Goal: Answer question/provide support: Answer question/provide support

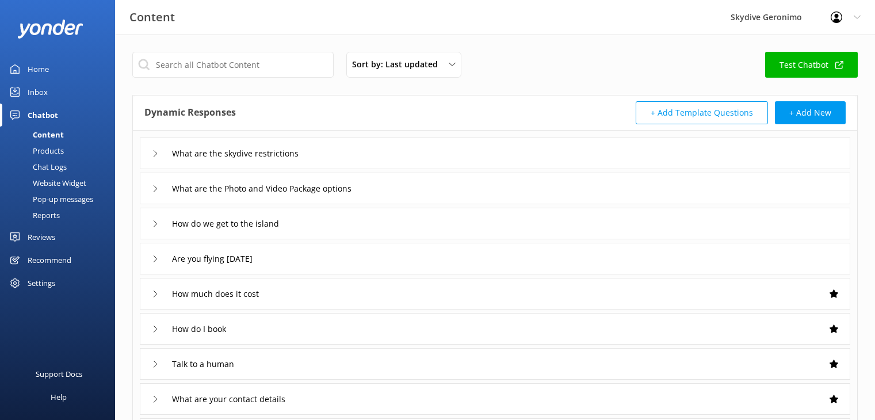
scroll to position [299, 0]
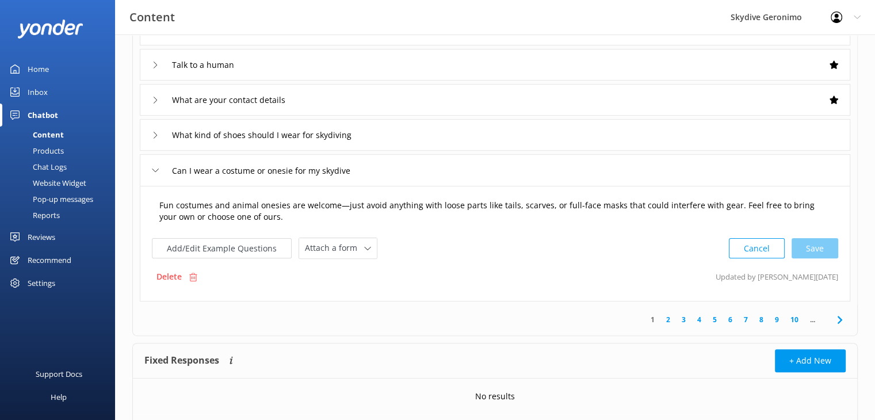
click at [291, 220] on textarea "Fun costumes and animal onesies are welcome—just avoid anything with loose part…" at bounding box center [495, 211] width 684 height 36
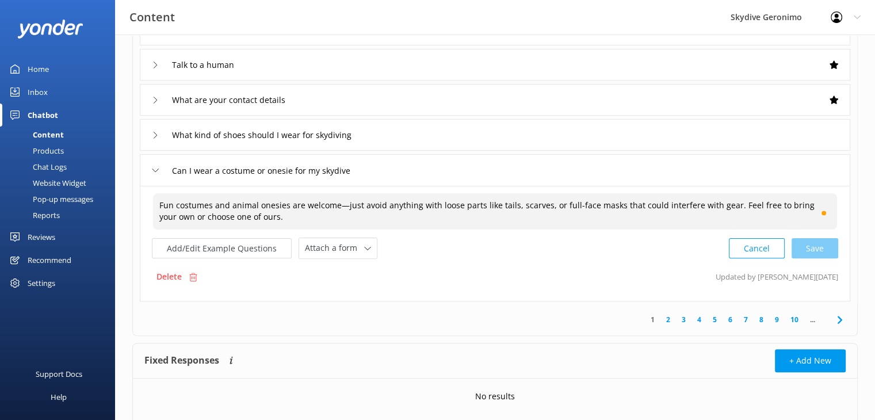
drag, startPoint x: 290, startPoint y: 216, endPoint x: 729, endPoint y: 197, distance: 439.4
click at [729, 197] on textarea "Fun costumes and animal onesies are welcome—just avoid anything with loose part…" at bounding box center [495, 211] width 684 height 36
drag, startPoint x: 728, startPoint y: 215, endPoint x: 727, endPoint y: 207, distance: 8.1
click at [727, 207] on textarea "Fun costumes and animal onesies are welcome—just avoid anything with loose part…" at bounding box center [495, 211] width 684 height 36
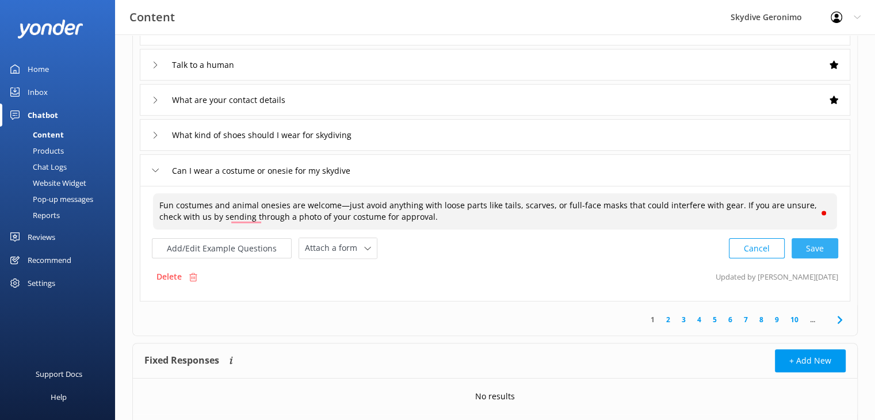
click at [826, 246] on div "Cancel Save" at bounding box center [783, 248] width 109 height 21
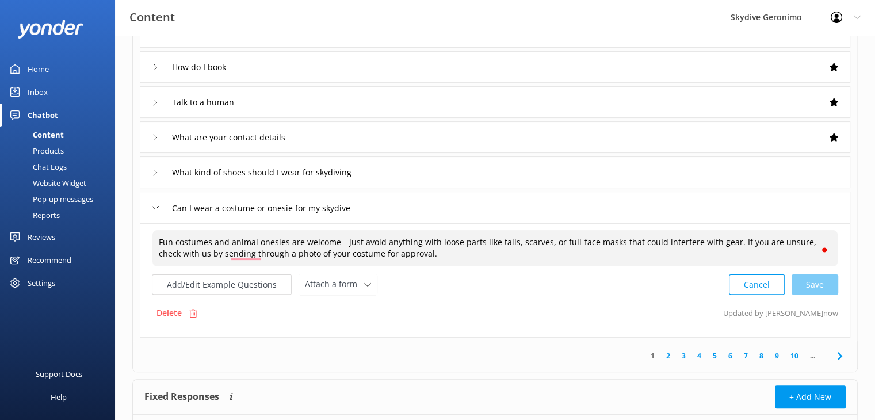
scroll to position [261, 0]
type textarea "Fun costumes and animal onesies are welcome—just avoid anything with loose part…"
click at [407, 174] on div "What kind of shoes should I wear for skydiving" at bounding box center [495, 173] width 711 height 32
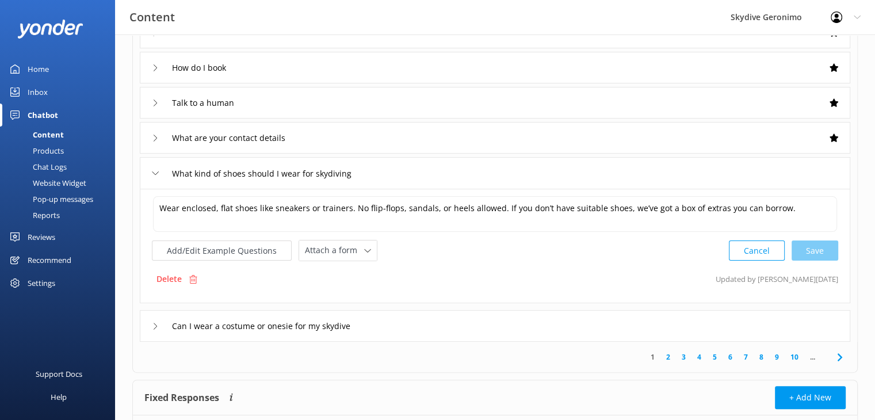
click at [351, 143] on div "What are your contact details" at bounding box center [495, 138] width 711 height 32
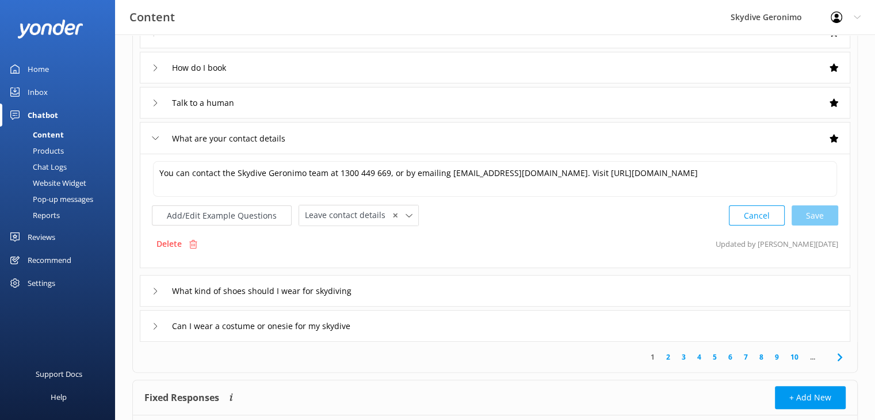
click at [307, 105] on div "Talk to a human" at bounding box center [495, 103] width 711 height 32
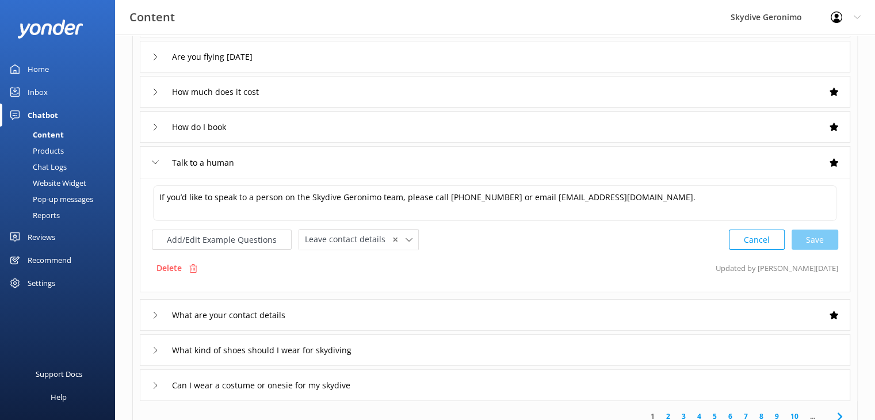
scroll to position [201, 0]
click at [357, 129] on div "How do I book" at bounding box center [495, 128] width 711 height 32
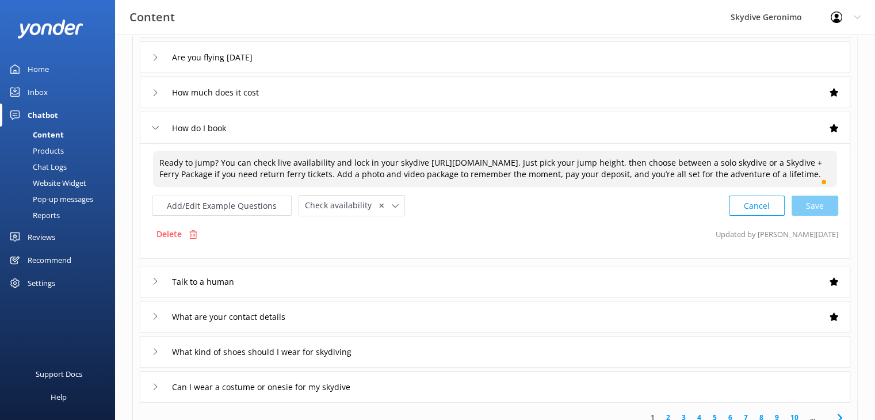
drag, startPoint x: 799, startPoint y: 160, endPoint x: 755, endPoint y: 157, distance: 43.8
click at [755, 157] on textarea "Ready to jump? You can check live availability and lock in your skydive [URL][D…" at bounding box center [495, 169] width 684 height 36
click at [824, 215] on div "Cancel Loading.." at bounding box center [784, 204] width 109 height 21
type textarea "Ready to jump? You can check live availability and lock in your skydive [URL][D…"
click at [513, 97] on div "How much does it cost" at bounding box center [495, 93] width 711 height 32
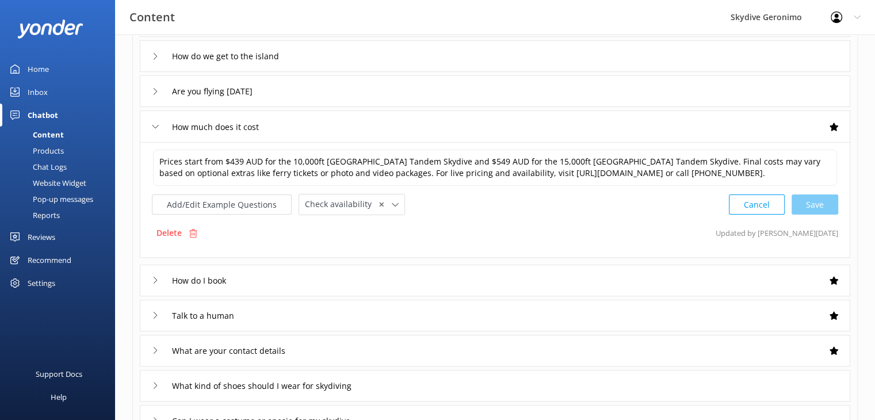
scroll to position [167, 0]
click at [421, 90] on div "Are you flying [DATE]" at bounding box center [495, 92] width 711 height 32
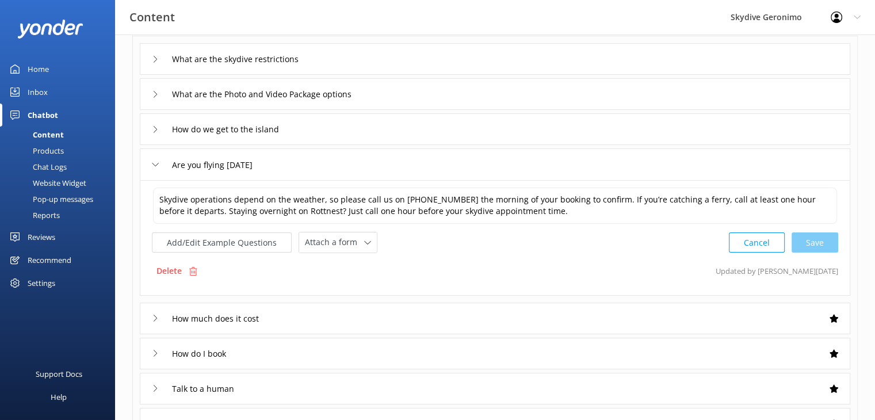
scroll to position [91, 0]
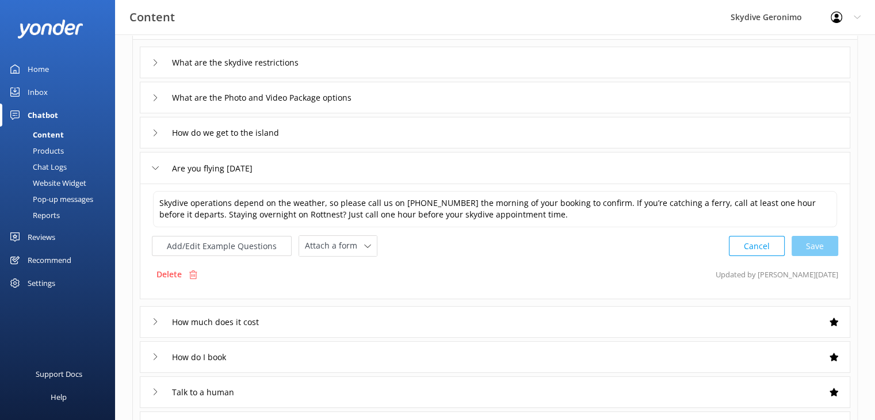
click at [369, 131] on div "How do we get to the island" at bounding box center [495, 133] width 711 height 32
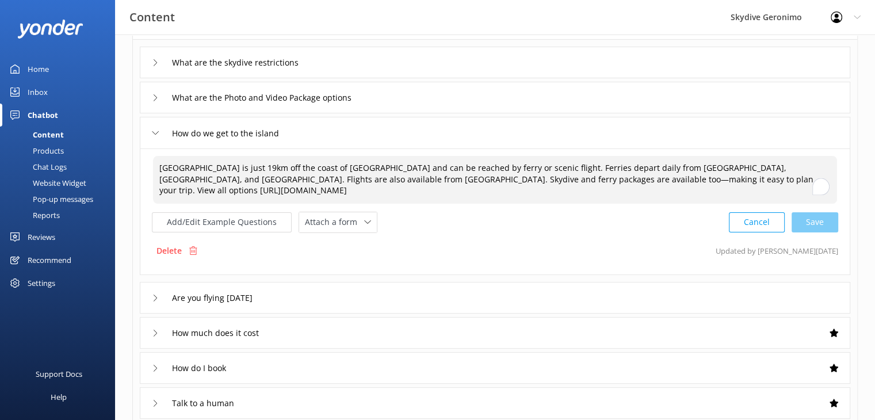
drag, startPoint x: 755, startPoint y: 166, endPoint x: 281, endPoint y: 180, distance: 474.3
click at [281, 180] on textarea "[GEOGRAPHIC_DATA] is just 19km off the coast of [GEOGRAPHIC_DATA] and can be re…" at bounding box center [495, 180] width 684 height 48
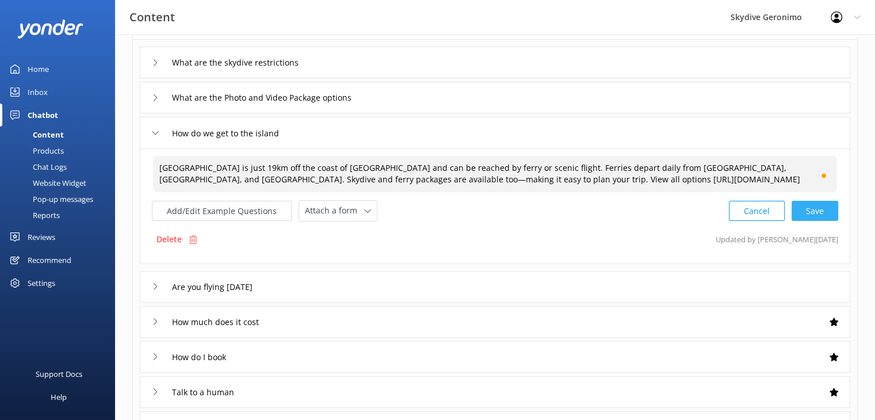
click at [817, 208] on div "Cancel Save" at bounding box center [783, 210] width 109 height 21
type textarea "[GEOGRAPHIC_DATA] is just 19km off the coast of [GEOGRAPHIC_DATA] and can be re…"
click at [619, 85] on div "What are the Photo and Video Package options" at bounding box center [495, 98] width 711 height 32
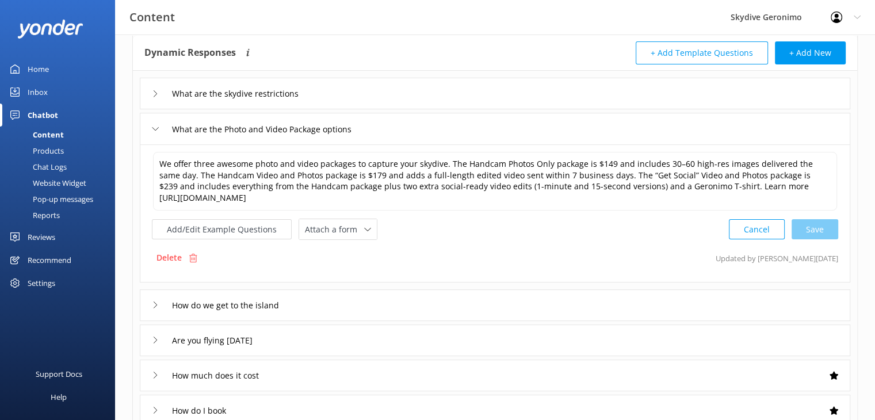
scroll to position [45, 0]
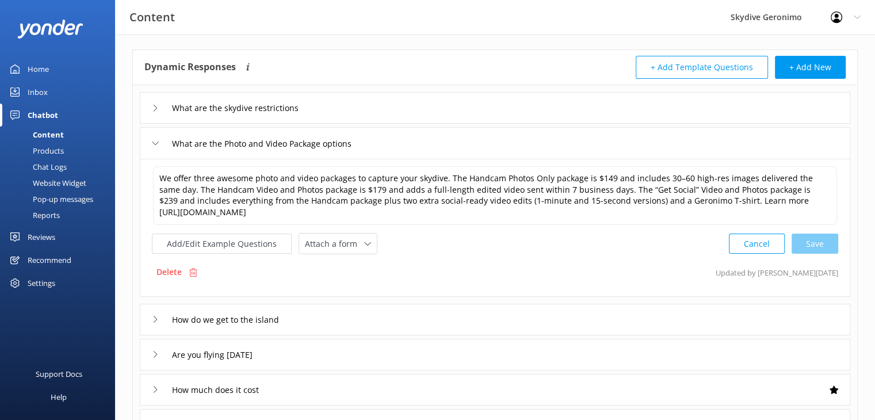
click at [468, 113] on div "What are the skydive restrictions" at bounding box center [495, 108] width 711 height 32
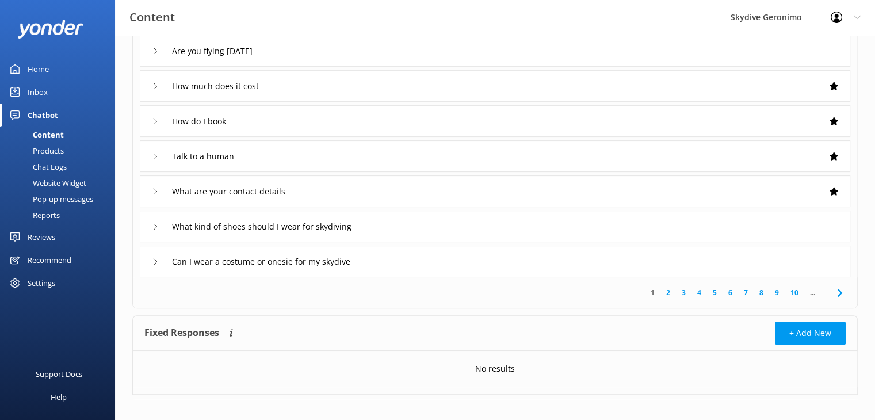
scroll to position [345, 0]
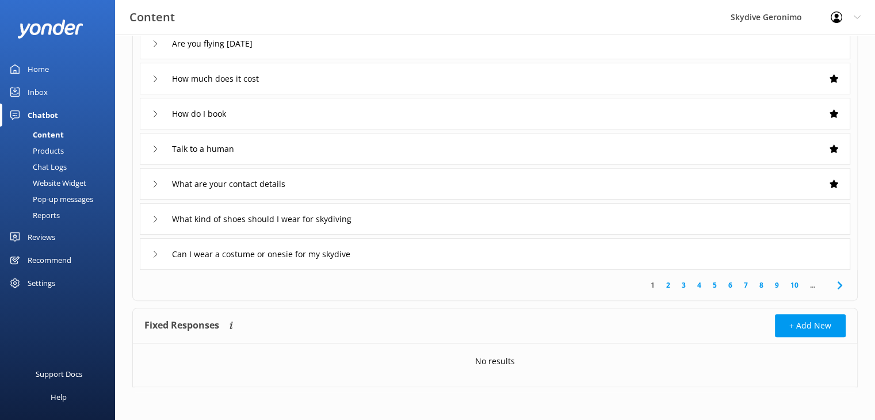
click at [666, 284] on link "2" at bounding box center [669, 285] width 16 height 11
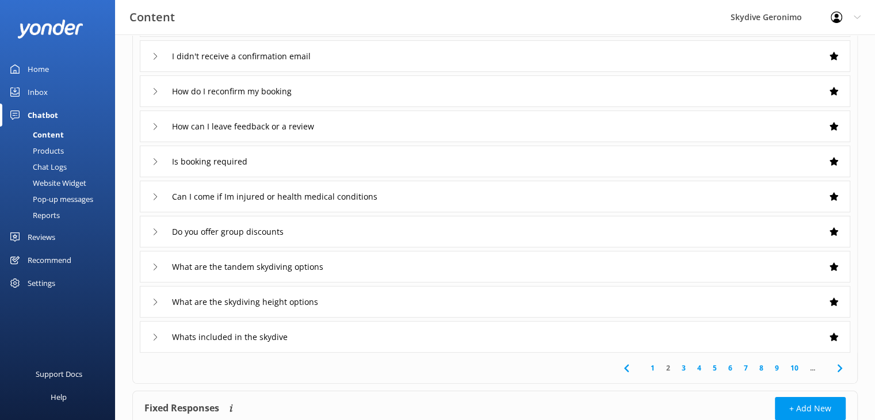
scroll to position [140, 0]
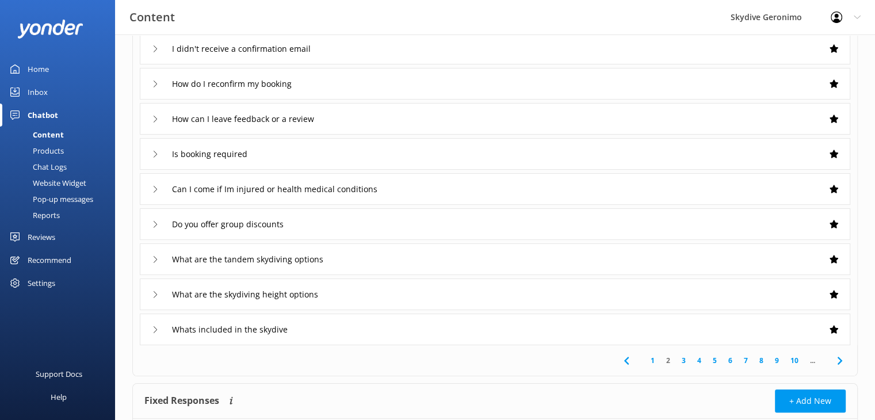
click at [472, 222] on div "Do you offer group discounts" at bounding box center [495, 224] width 711 height 32
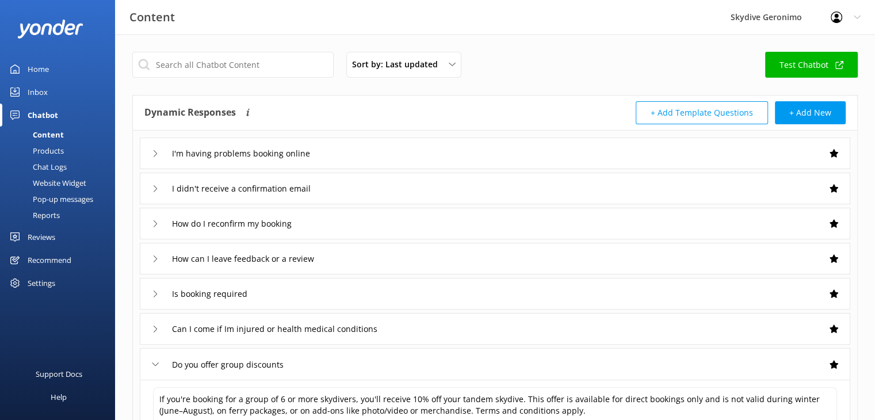
click at [150, 155] on div "I'm having problems booking online" at bounding box center [495, 154] width 711 height 32
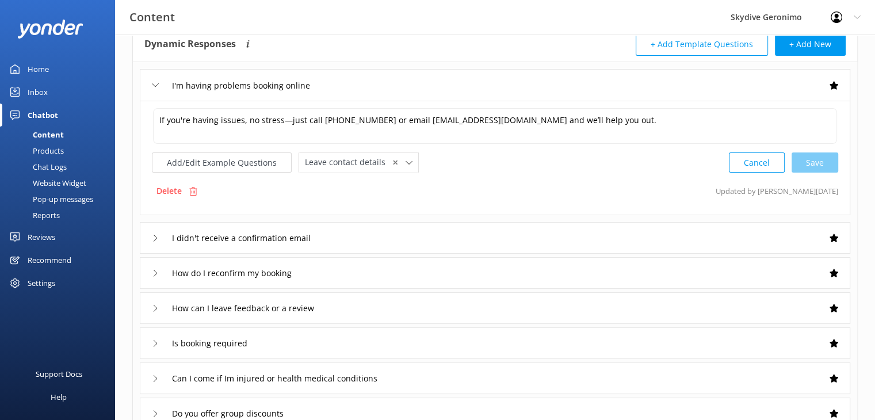
scroll to position [69, 0]
click at [153, 236] on icon at bounding box center [155, 237] width 7 height 7
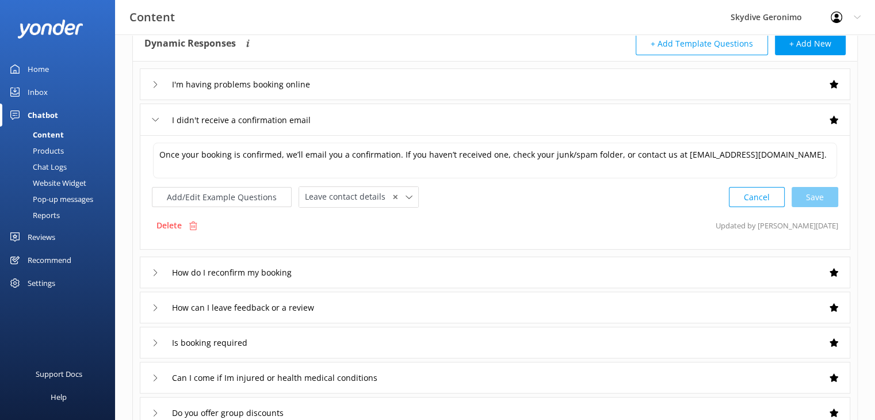
click at [151, 272] on div "How do I reconfirm my booking" at bounding box center [495, 273] width 711 height 32
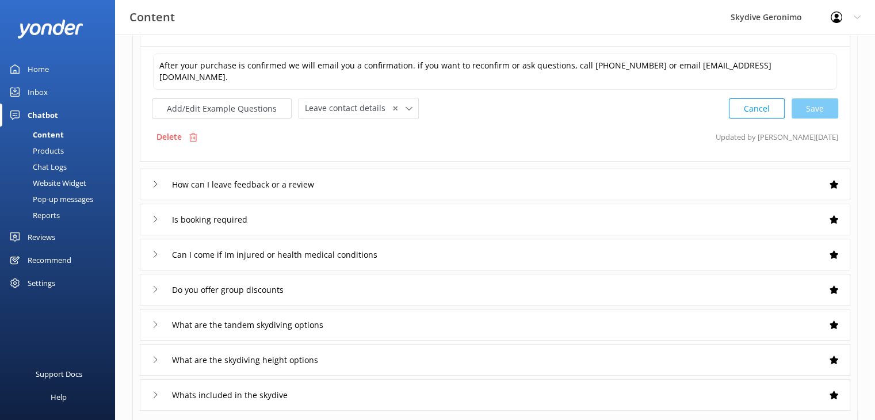
scroll to position [208, 0]
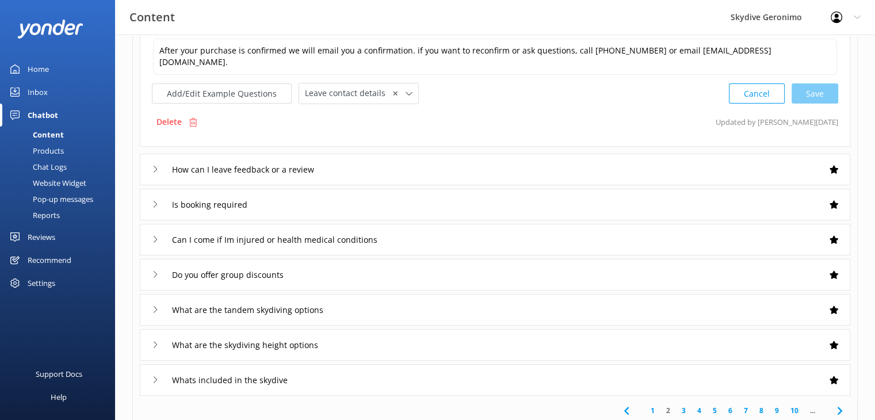
click at [154, 167] on icon at bounding box center [155, 169] width 7 height 7
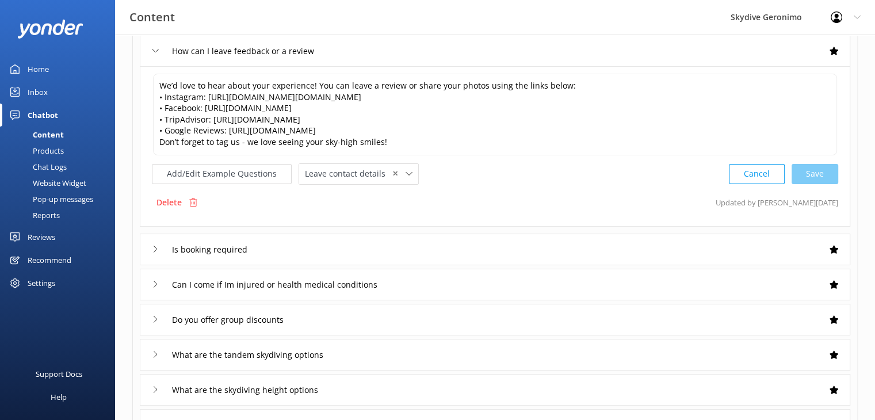
scroll to position [278, 0]
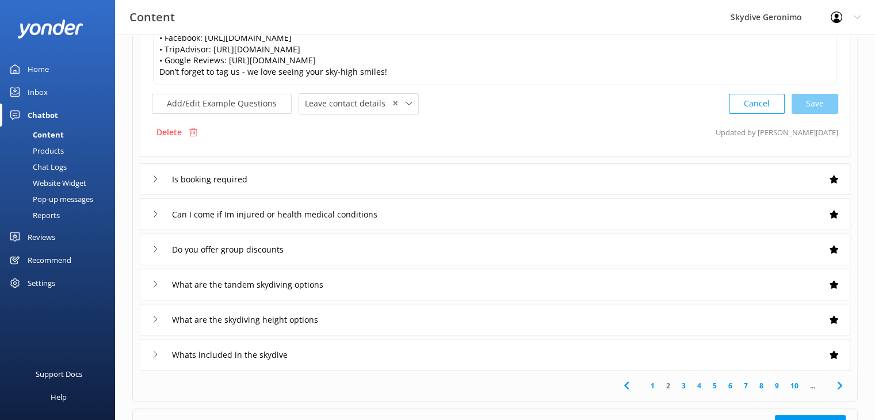
click at [155, 182] on use at bounding box center [155, 179] width 3 height 6
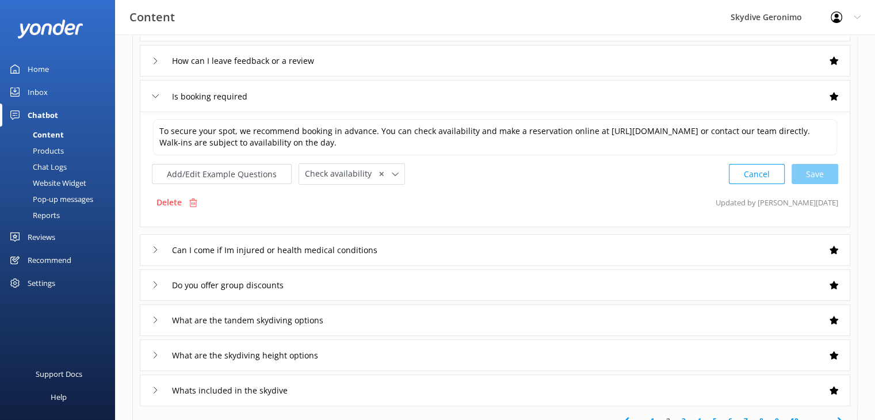
scroll to position [199, 0]
click at [155, 250] on icon at bounding box center [155, 249] width 7 height 7
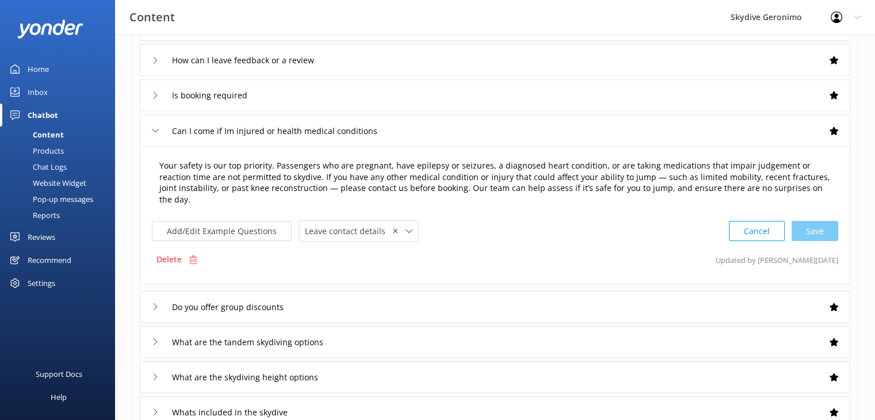
click at [436, 175] on textarea "Your safety is our top priority. Passengers who are pregnant, have epilepsy or …" at bounding box center [495, 183] width 684 height 59
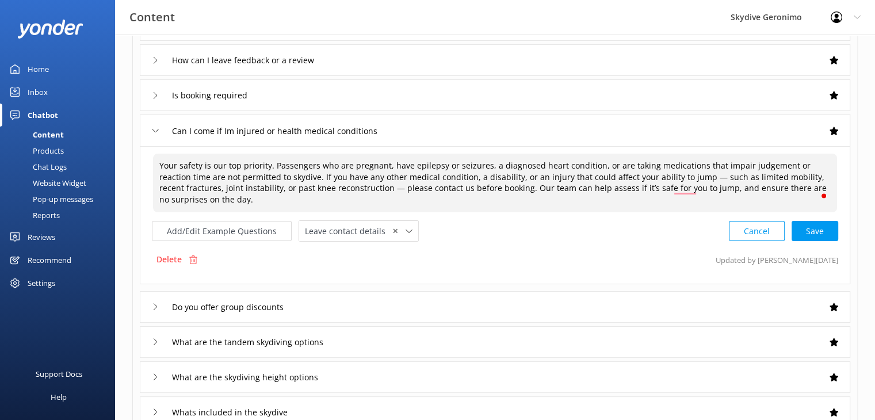
click at [352, 199] on textarea "Your safety is our top priority. Passengers who are pregnant, have epilepsy or …" at bounding box center [495, 183] width 684 height 59
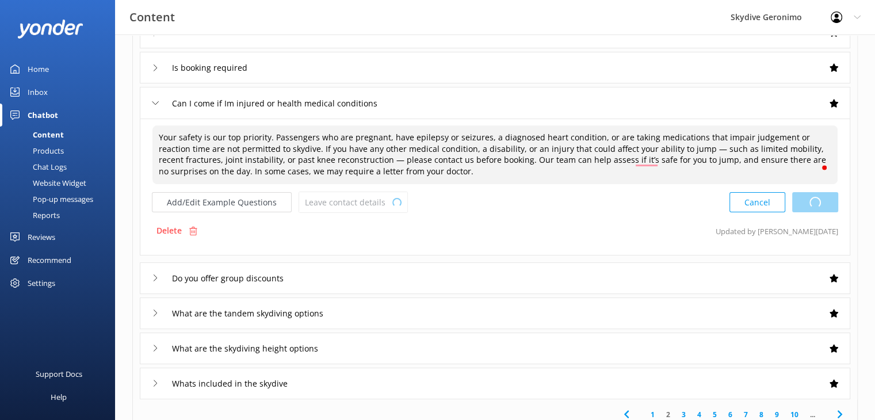
click at [817, 203] on div "Cancel Loading.." at bounding box center [784, 202] width 109 height 21
type textarea "Your safety is our top priority. Passengers who are pregnant, have epilepsy or …"
click at [403, 276] on div "Do you offer group discounts" at bounding box center [495, 278] width 711 height 32
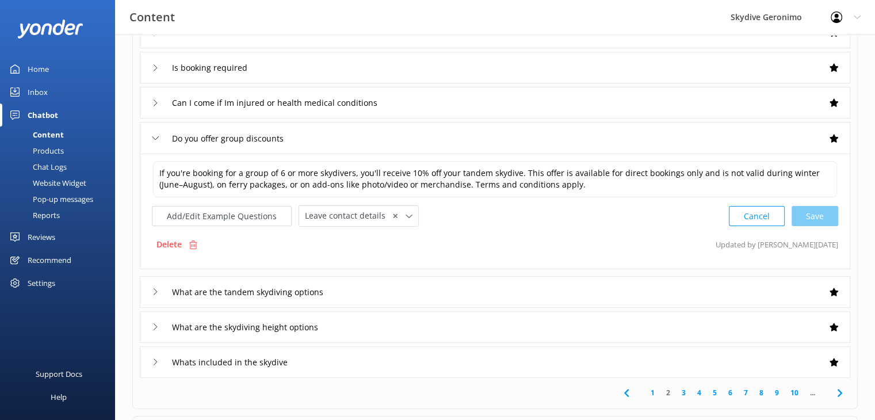
click at [379, 287] on div "What are the tandem skydiving options" at bounding box center [495, 292] width 711 height 32
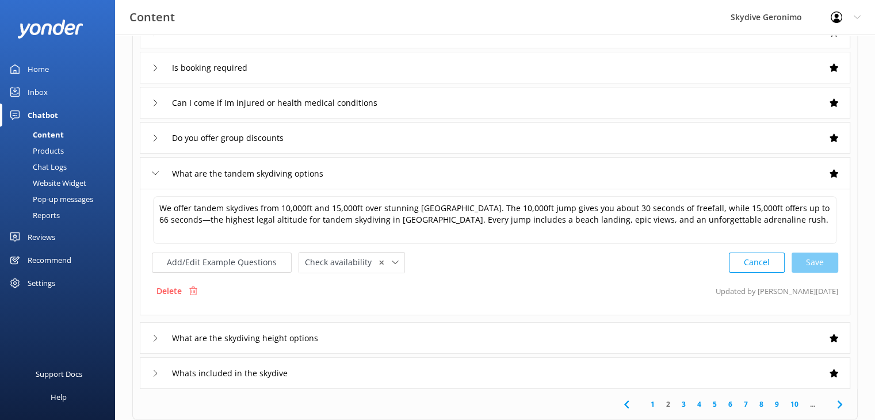
scroll to position [281, 0]
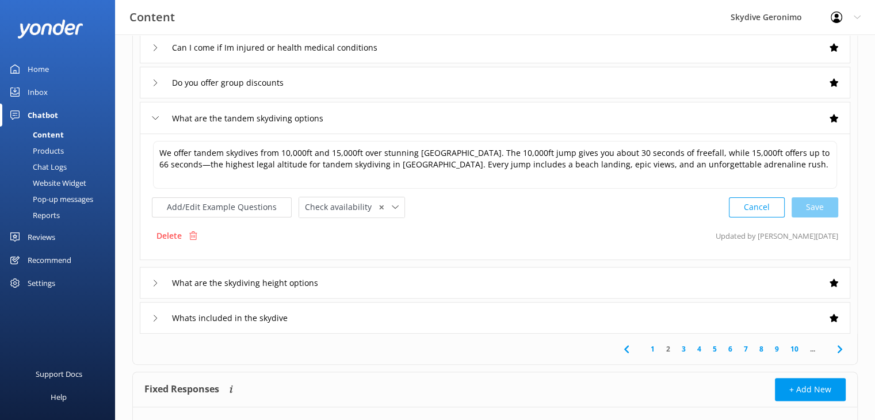
click at [815, 197] on div "Cancel Save" at bounding box center [783, 207] width 109 height 21
click at [390, 272] on div "What are the skydiving height options" at bounding box center [495, 283] width 711 height 32
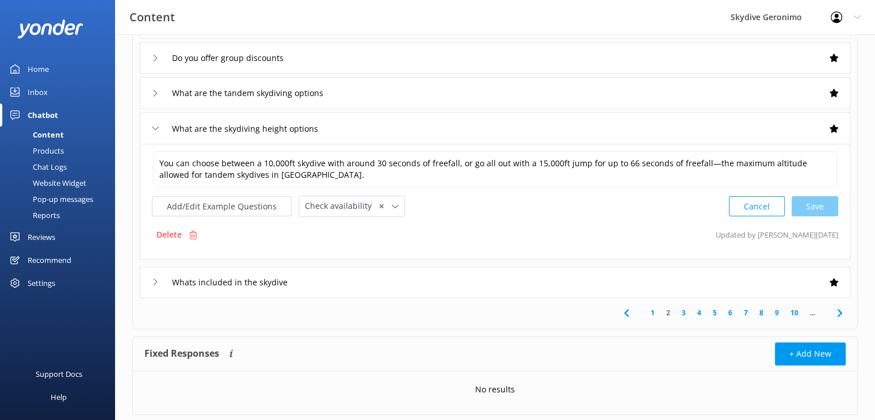
scroll to position [307, 0]
click at [376, 277] on div "Whats included in the skydive" at bounding box center [495, 282] width 711 height 32
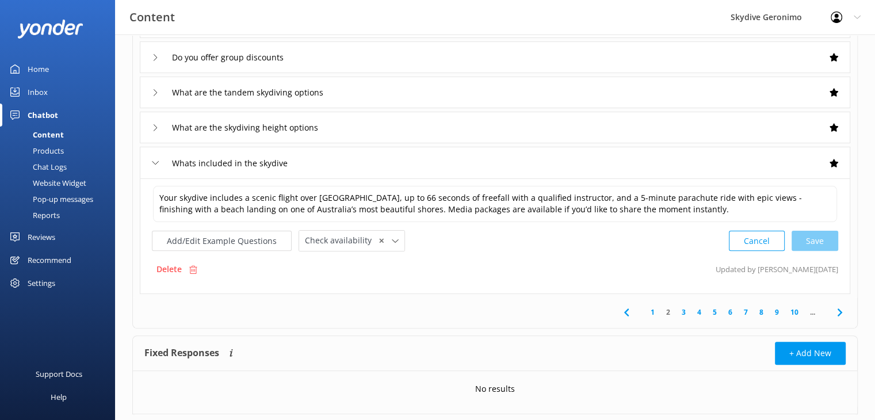
scroll to position [334, 0]
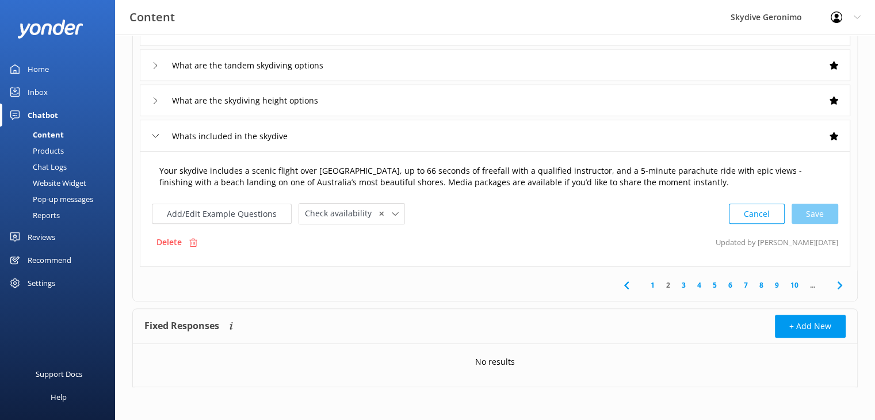
click at [628, 182] on textarea "Your skydive includes a scenic flight over [GEOGRAPHIC_DATA], up to 66 seconds …" at bounding box center [495, 177] width 684 height 36
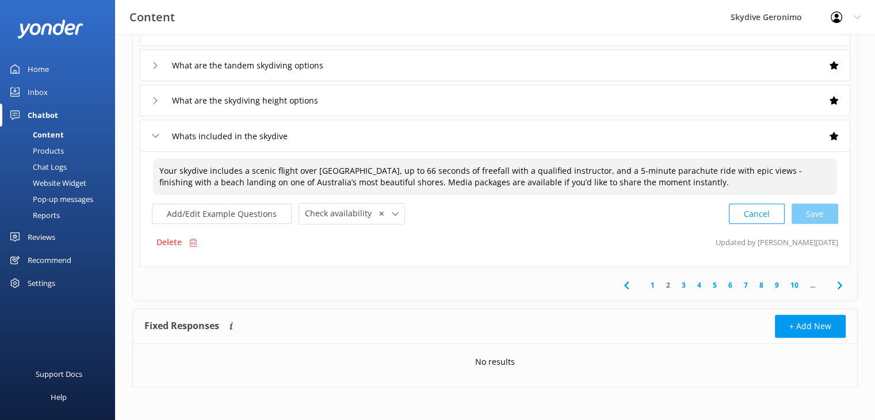
click at [628, 182] on textarea "Your skydive includes a scenic flight over [GEOGRAPHIC_DATA], up to 66 seconds …" at bounding box center [495, 177] width 684 height 36
click at [812, 217] on div "Cancel Save" at bounding box center [783, 214] width 109 height 21
type textarea "Your skydive includes a scenic flight over [GEOGRAPHIC_DATA], up to 66 seconds …"
click at [684, 285] on link "3" at bounding box center [684, 284] width 16 height 11
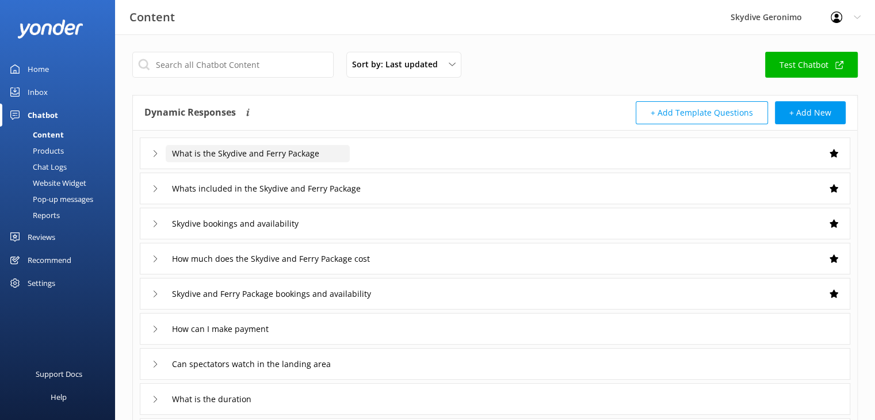
click at [307, 154] on input "What is the Skydive and Ferry Package" at bounding box center [258, 153] width 184 height 17
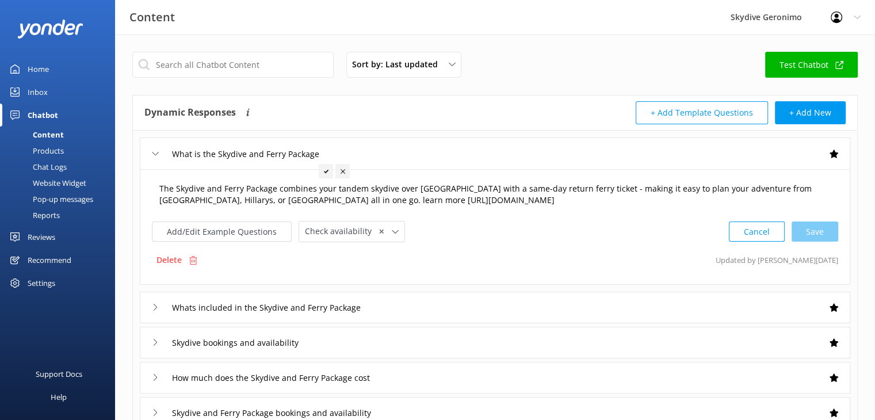
click at [319, 189] on textarea "The Skydive and Ferry Package combines your tandem skydive over [GEOGRAPHIC_DAT…" at bounding box center [495, 195] width 684 height 36
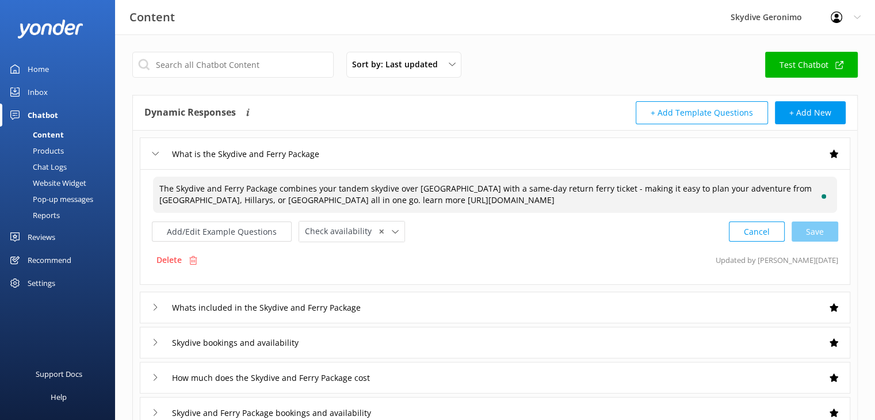
click at [156, 307] on icon at bounding box center [155, 307] width 7 height 7
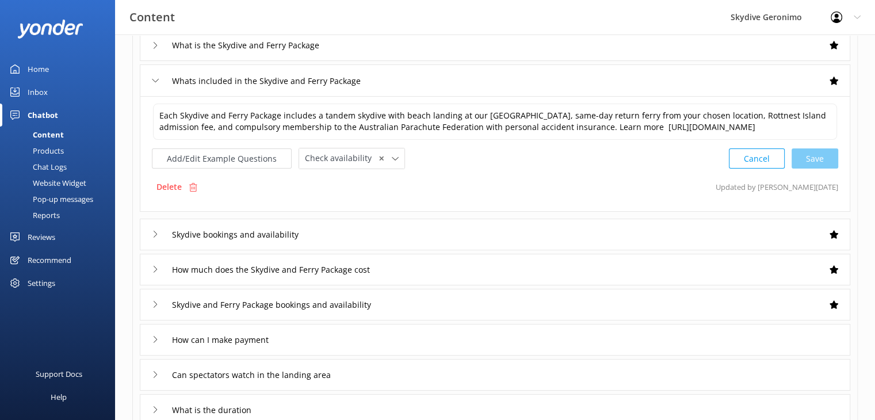
scroll to position [108, 0]
click at [450, 249] on div "Skydive bookings and availability" at bounding box center [495, 235] width 711 height 32
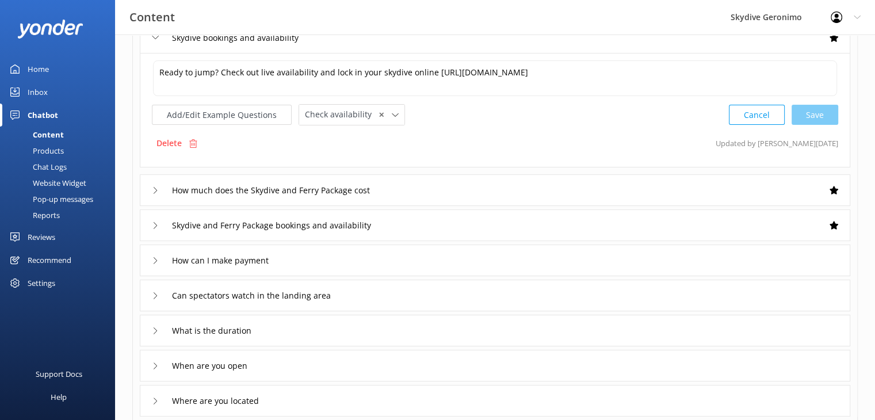
scroll to position [200, 0]
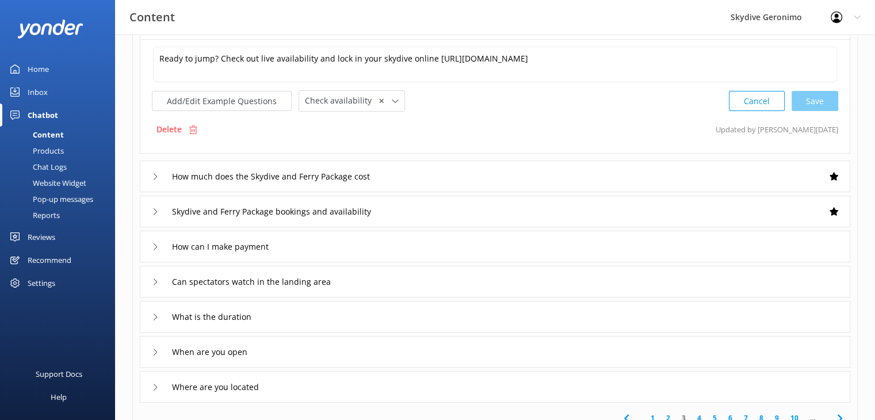
click at [155, 175] on icon at bounding box center [155, 176] width 7 height 7
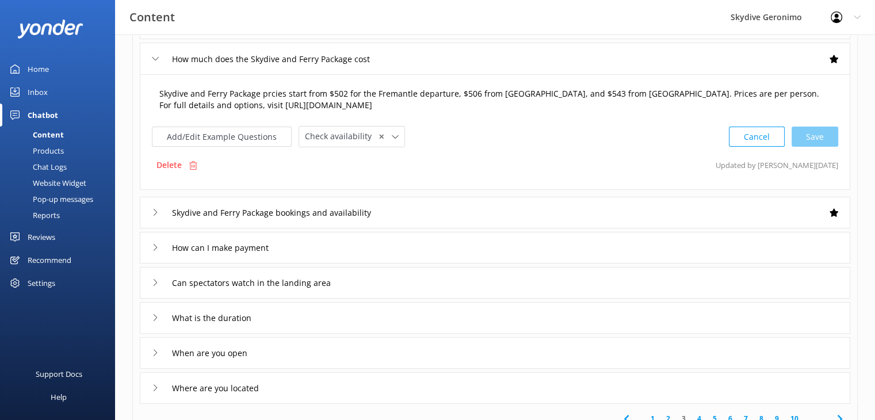
click at [273, 93] on textarea "Skydive and Ferry Package prcies start from $502 for the Fremantle departure, $…" at bounding box center [495, 100] width 684 height 36
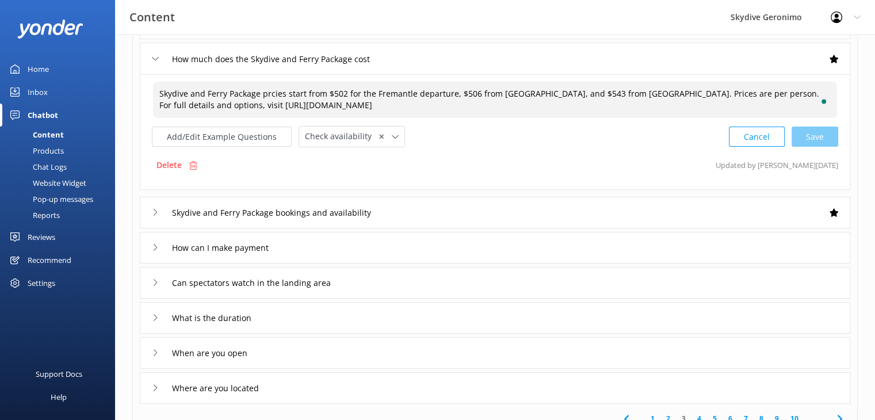
click at [273, 93] on textarea "Skydive and Ferry Package prcies start from $502 for the Fremantle departure, $…" at bounding box center [495, 100] width 684 height 36
click at [820, 136] on div "Cancel Save" at bounding box center [783, 136] width 109 height 21
type textarea "Skydive and Ferry Package prices start from $502 for the Fremantle departure, $…"
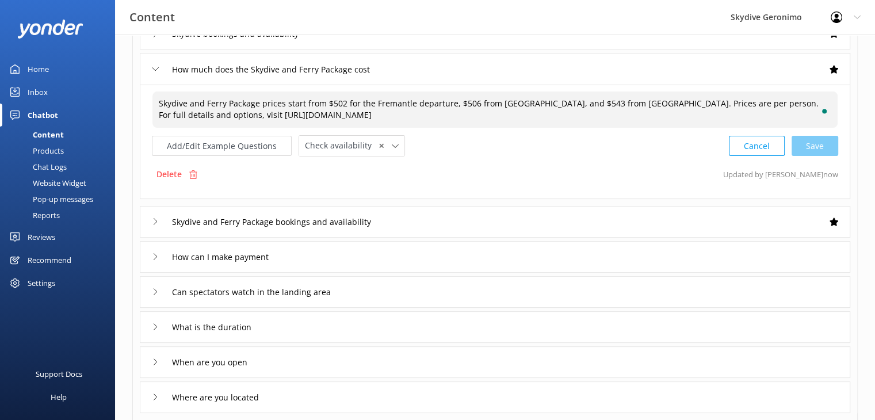
scroll to position [189, 0]
click at [399, 226] on input "Skydive and Ferry Package bookings and availability" at bounding box center [290, 222] width 249 height 17
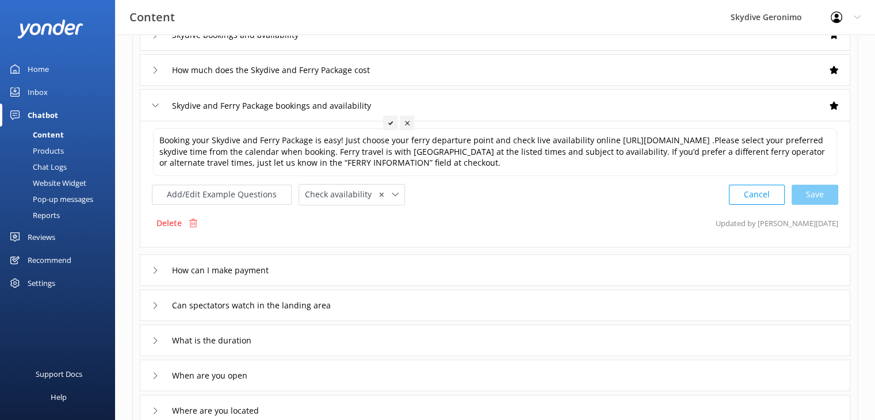
click at [461, 106] on div "Skydive and Ferry Package bookings and availability" at bounding box center [495, 105] width 711 height 32
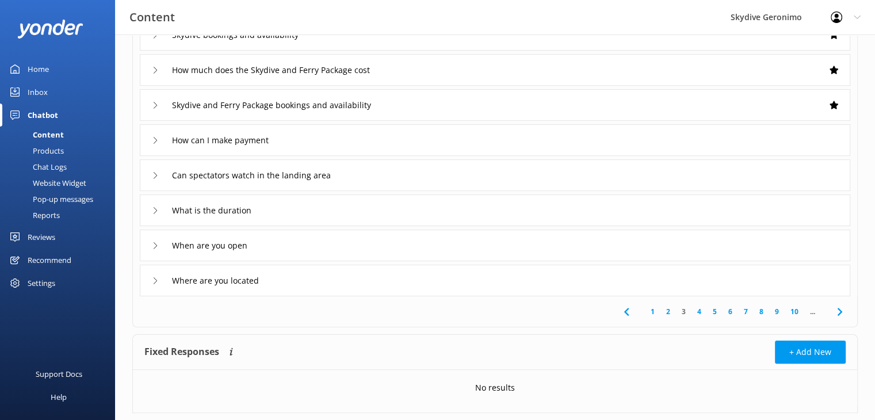
click at [461, 106] on div "Skydive and Ferry Package bookings and availability" at bounding box center [495, 105] width 711 height 32
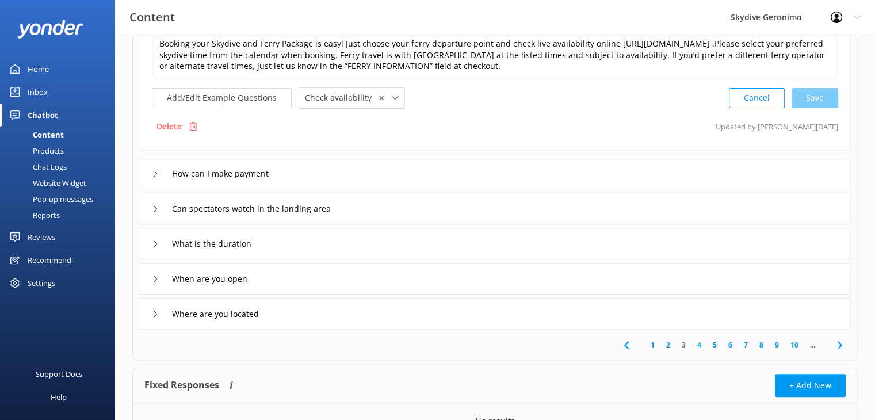
scroll to position [285, 0]
click at [409, 185] on div "How can I make payment" at bounding box center [495, 174] width 711 height 32
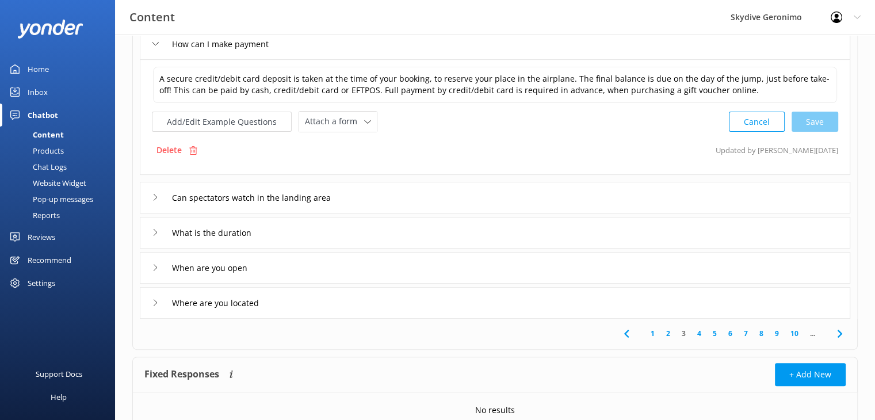
scroll to position [308, 0]
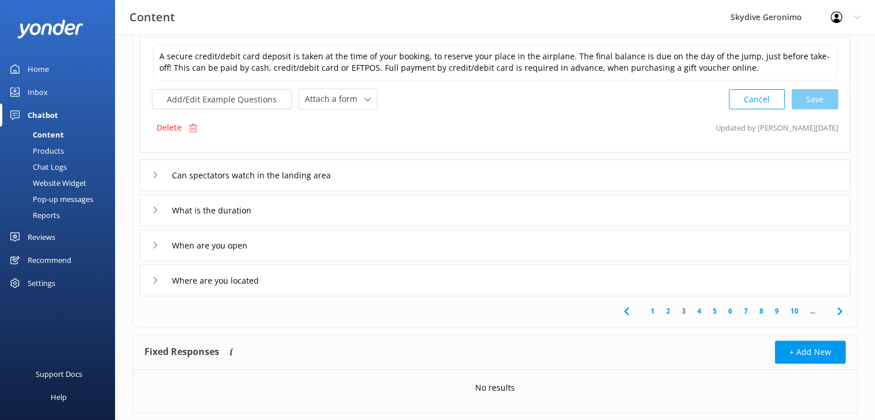
click at [409, 181] on div "Can spectators watch in the landing area" at bounding box center [495, 175] width 711 height 32
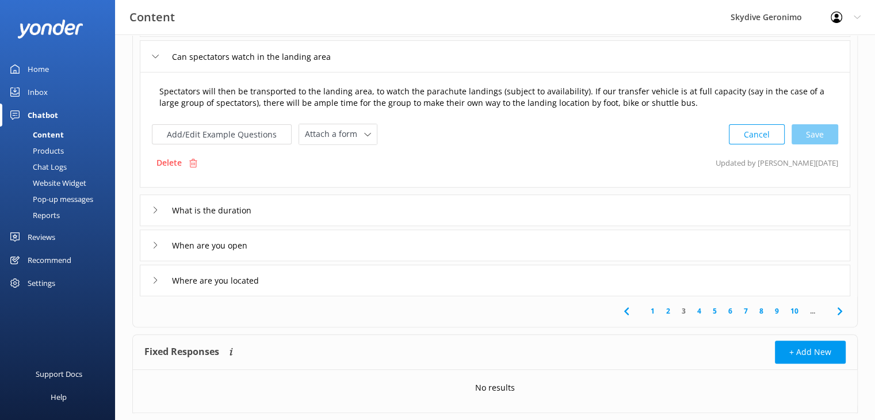
click at [670, 106] on textarea "Spectators will then be transported to the landing area, to watch the parachute…" at bounding box center [495, 97] width 684 height 36
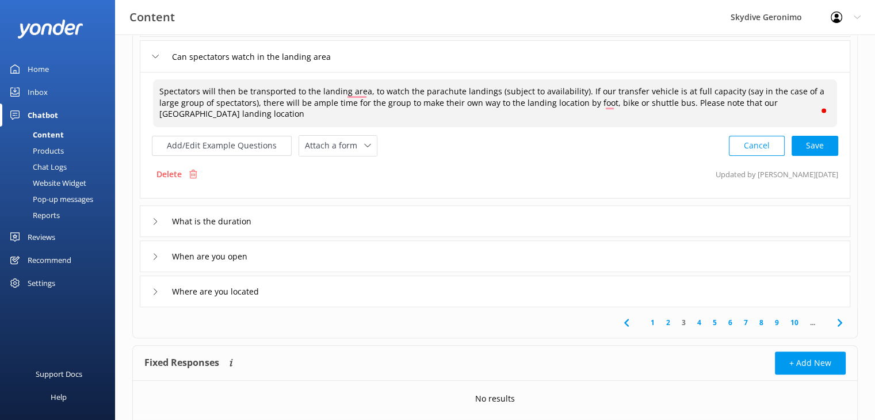
click at [661, 102] on textarea "Spectators will then be transported to the landing area, to watch the parachute…" at bounding box center [495, 103] width 684 height 48
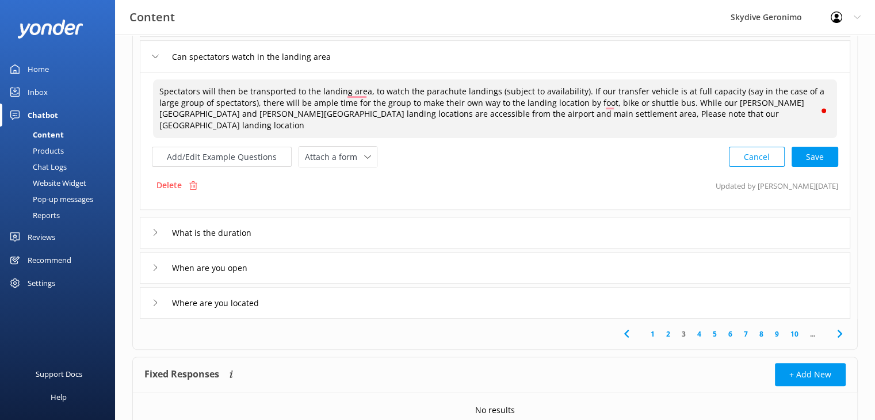
click at [505, 116] on textarea "Spectators will then be transported to the landing area, to watch the parachute…" at bounding box center [495, 108] width 684 height 59
click at [587, 116] on textarea "Spectators will then be transported to the landing area, to watch the parachute…" at bounding box center [495, 108] width 684 height 59
click at [818, 145] on div "Cancel Loading.." at bounding box center [784, 155] width 109 height 21
type textarea "Spectators will then be transported to the landing area, to watch the parachute…"
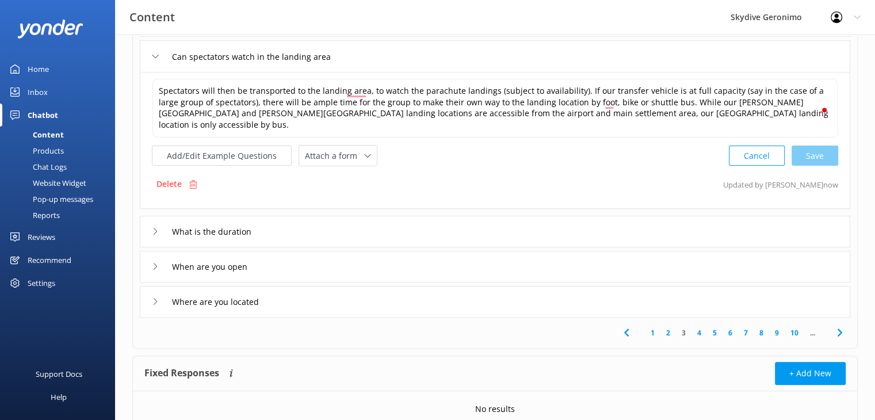
click at [433, 222] on div "What is the duration" at bounding box center [495, 232] width 711 height 32
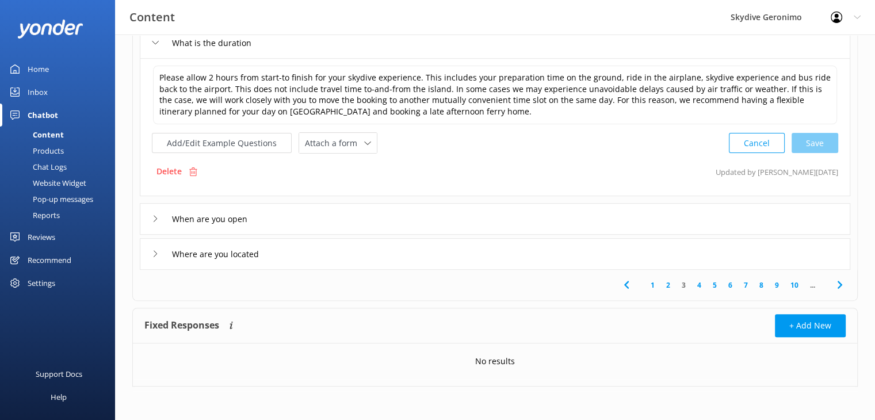
click at [398, 222] on div "When are you open" at bounding box center [495, 219] width 711 height 32
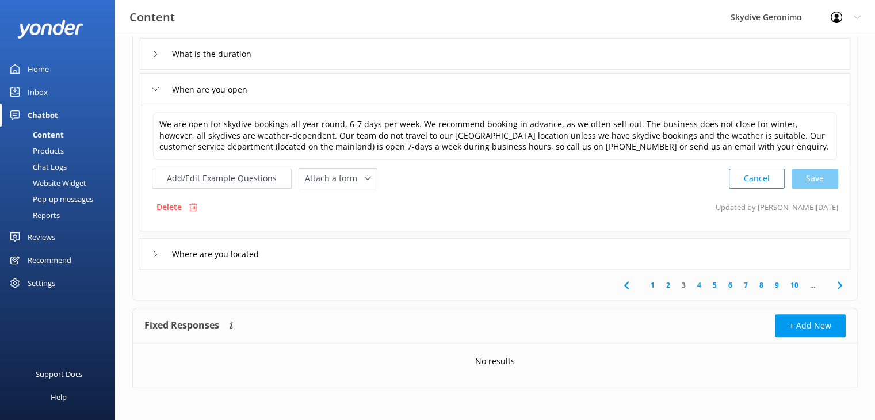
click at [414, 253] on div "Where are you located" at bounding box center [495, 254] width 711 height 32
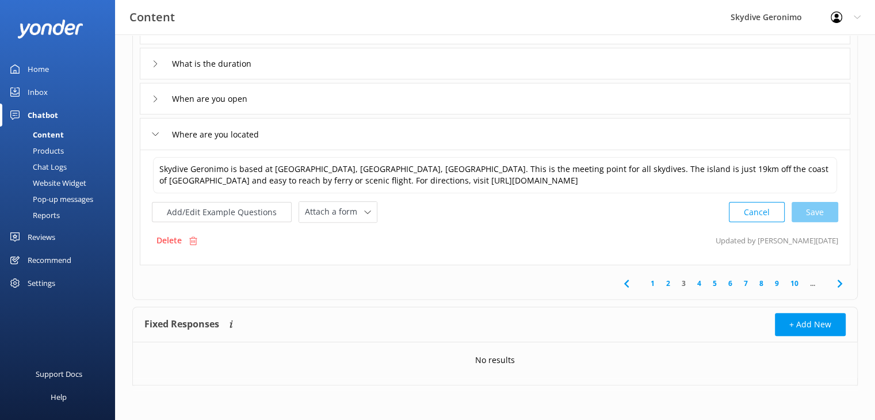
scroll to position [334, 0]
click at [822, 212] on div "Cancel Save" at bounding box center [783, 213] width 109 height 21
click at [700, 284] on link "4" at bounding box center [700, 285] width 16 height 11
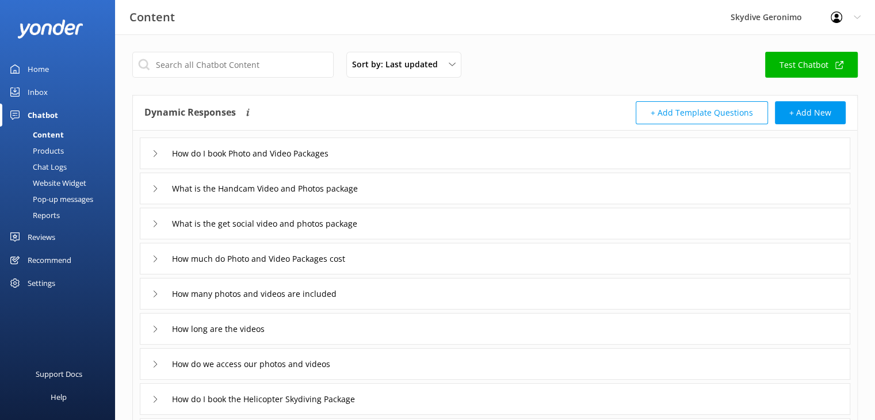
click at [373, 154] on div "How do I book Photo and Video Packages" at bounding box center [495, 154] width 711 height 32
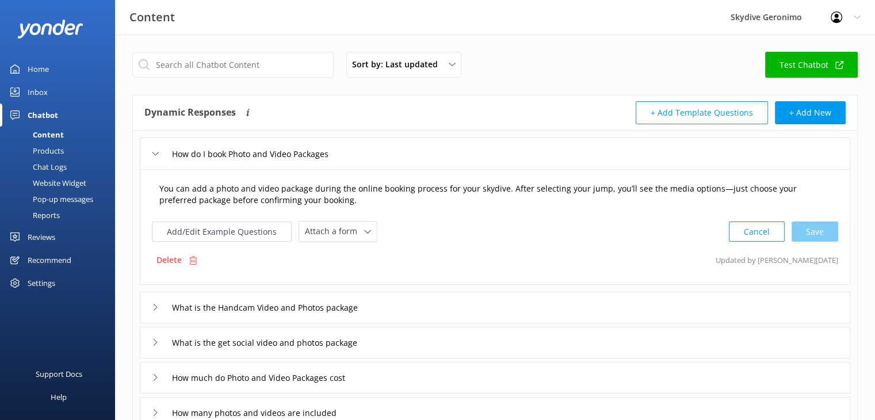
click at [362, 196] on textarea "You can add a photo and video package during the online booking process for you…" at bounding box center [495, 195] width 684 height 36
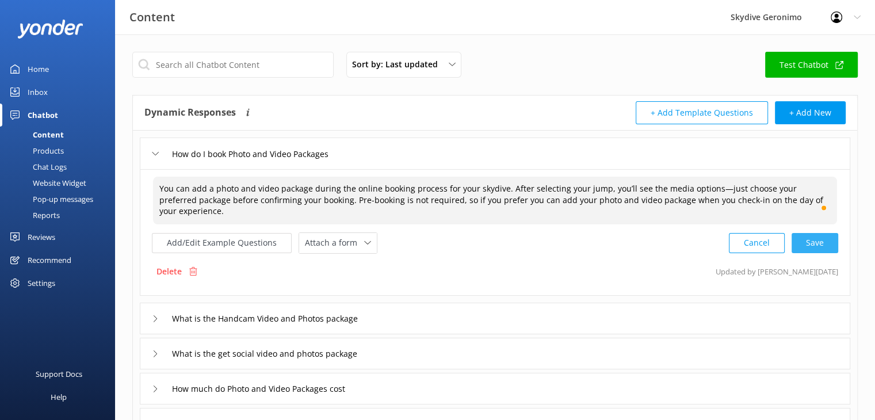
click at [822, 247] on div "You can add a photo and video package during the online booking process for you…" at bounding box center [495, 232] width 711 height 127
type textarea "You can add a photo and video package during the online booking process for you…"
click at [400, 306] on div "What is the Handcam Video and Photos package" at bounding box center [495, 318] width 711 height 32
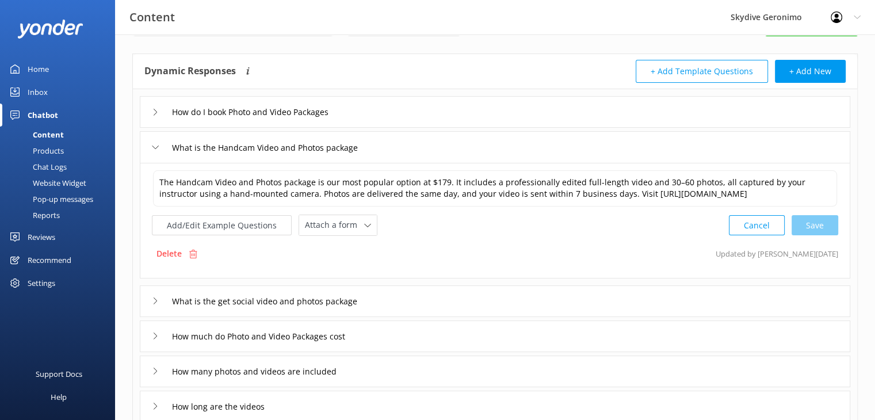
scroll to position [43, 0]
click at [405, 308] on div "What is the get social video and photos package" at bounding box center [495, 300] width 711 height 32
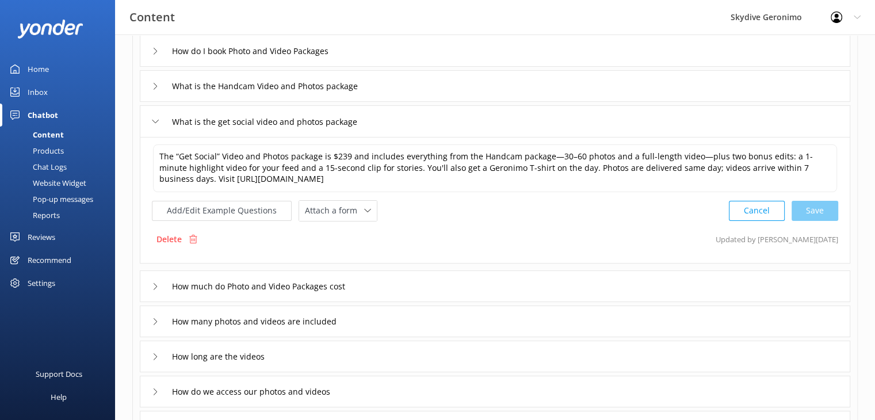
scroll to position [127, 0]
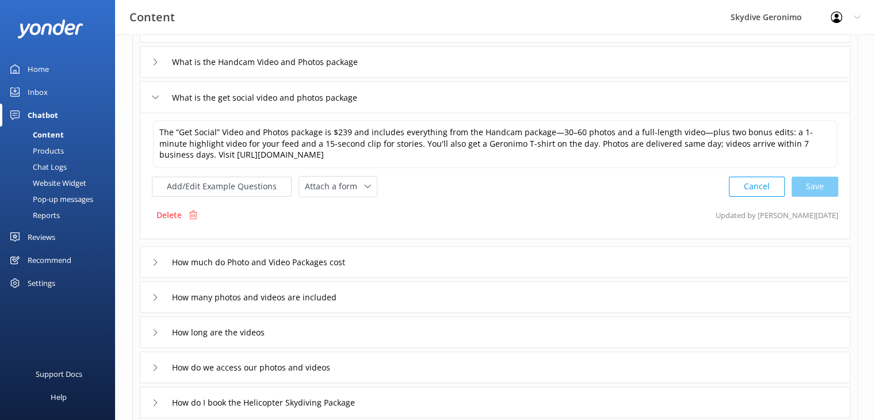
click at [397, 259] on div "How much do Photo and Video Packages cost" at bounding box center [495, 262] width 711 height 32
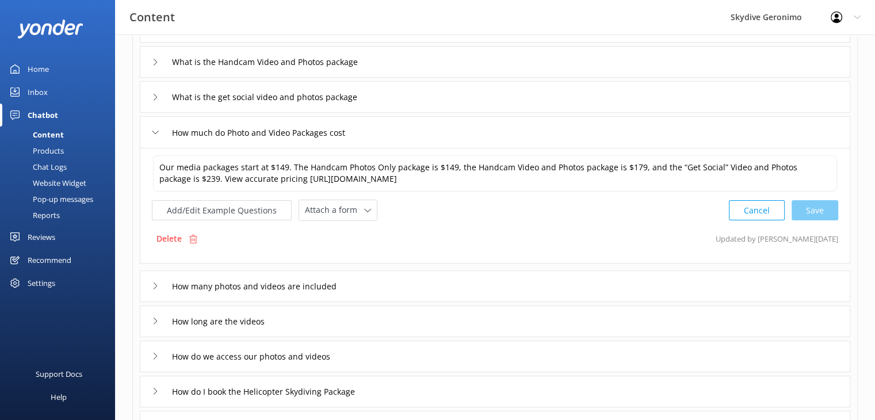
scroll to position [160, 0]
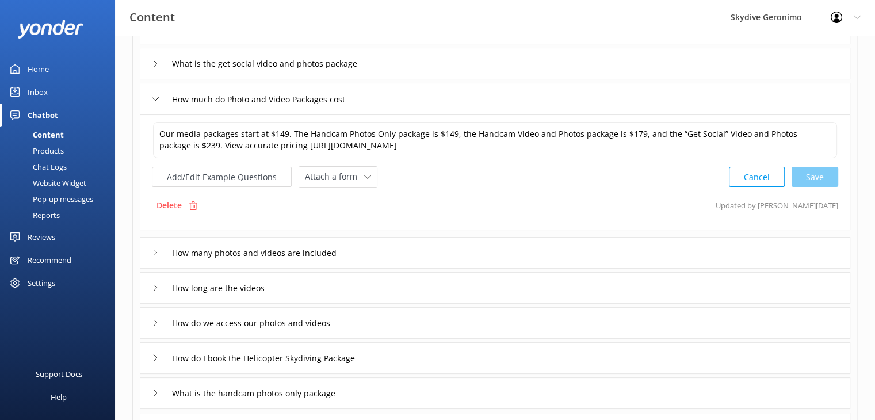
click at [454, 250] on div "How many photos and videos are included" at bounding box center [495, 253] width 711 height 32
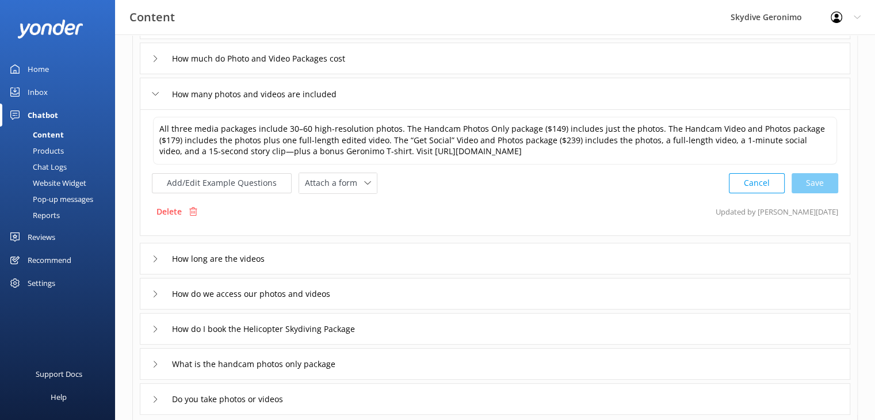
scroll to position [200, 0]
click at [429, 252] on div "How long are the videos" at bounding box center [495, 259] width 711 height 32
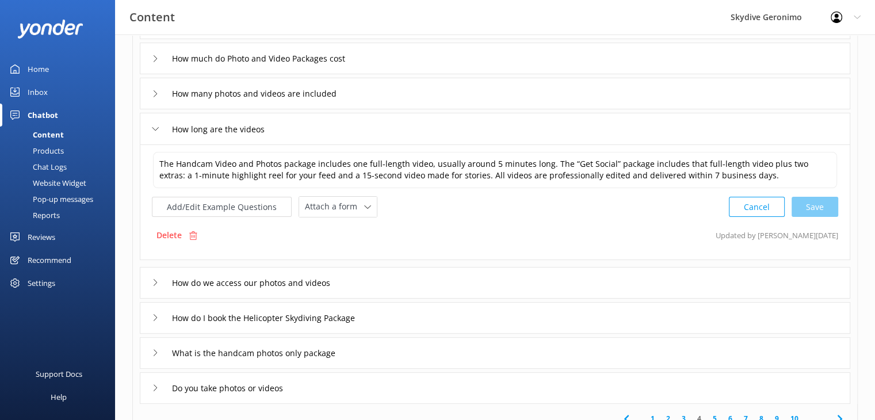
scroll to position [249, 0]
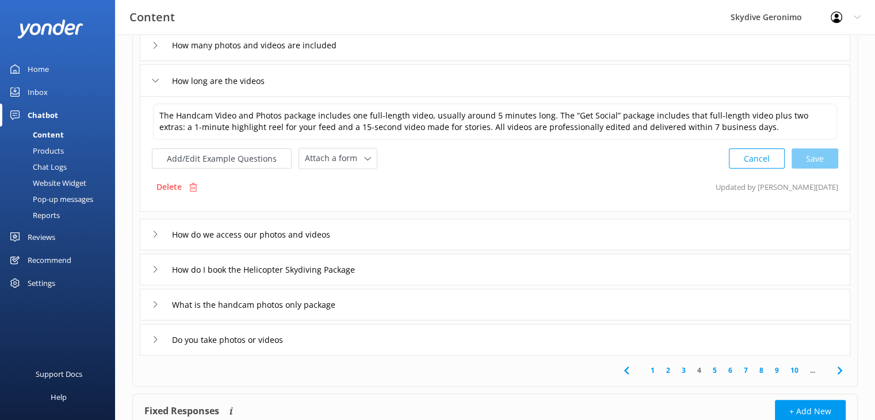
click at [402, 235] on div "How do we access our photos and videos" at bounding box center [495, 235] width 711 height 32
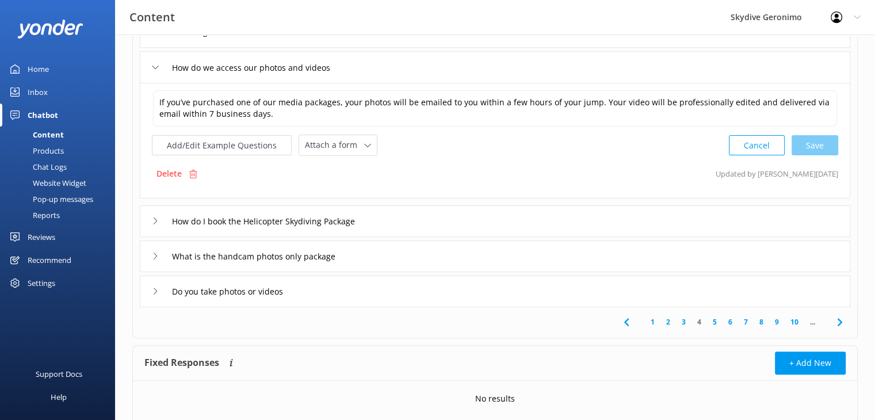
scroll to position [310, 0]
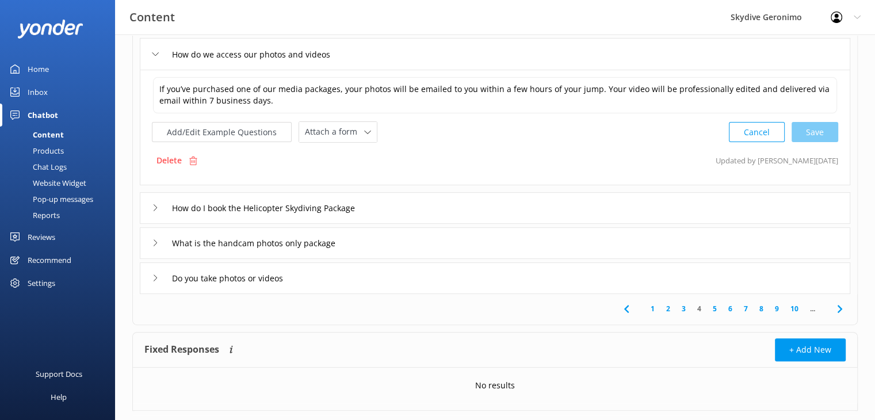
click at [425, 213] on div "How do I book the Helicopter Skydiving Package" at bounding box center [495, 208] width 711 height 32
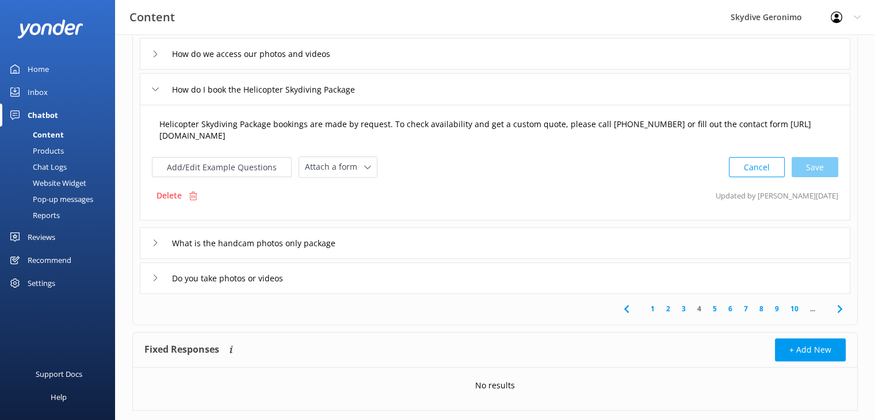
click at [649, 125] on textarea "Helicopter Skydiving Package bookings are made by request. To check availabilit…" at bounding box center [495, 130] width 684 height 36
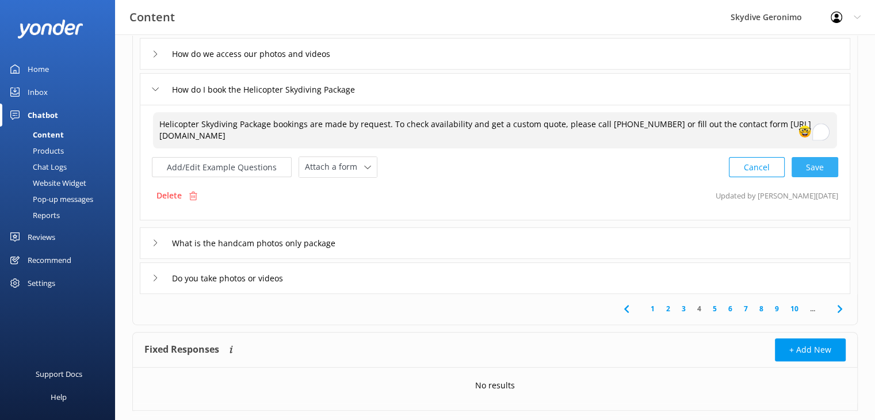
click at [815, 162] on div "Cancel Save" at bounding box center [783, 167] width 109 height 21
type textarea "Helicopter Skydiving Package bookings are made by request. To check availabilit…"
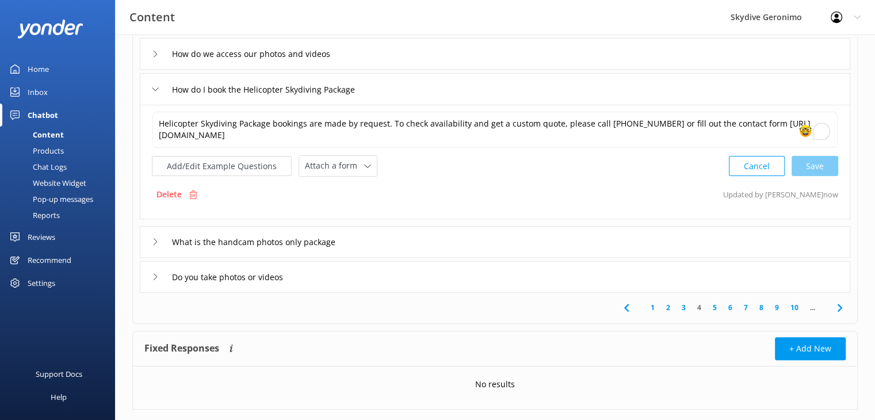
click at [470, 246] on div "What is the handcam photos only package" at bounding box center [495, 242] width 711 height 32
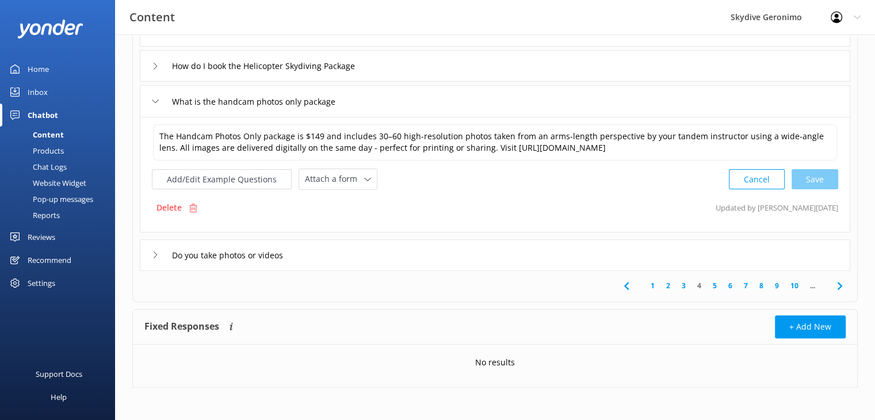
scroll to position [334, 0]
click at [548, 257] on div "Do you take photos or videos" at bounding box center [495, 255] width 711 height 32
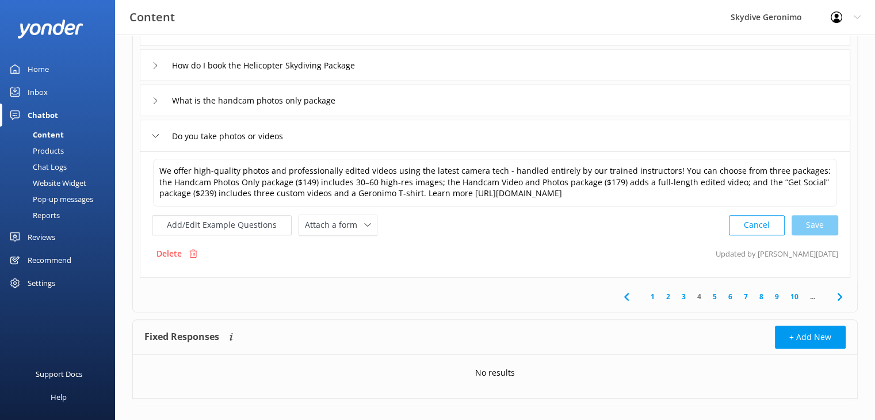
scroll to position [345, 0]
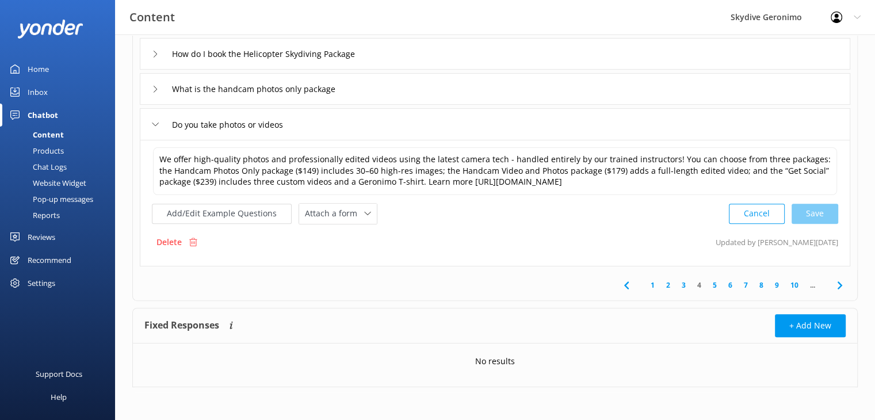
click at [715, 286] on link "5" at bounding box center [715, 285] width 16 height 11
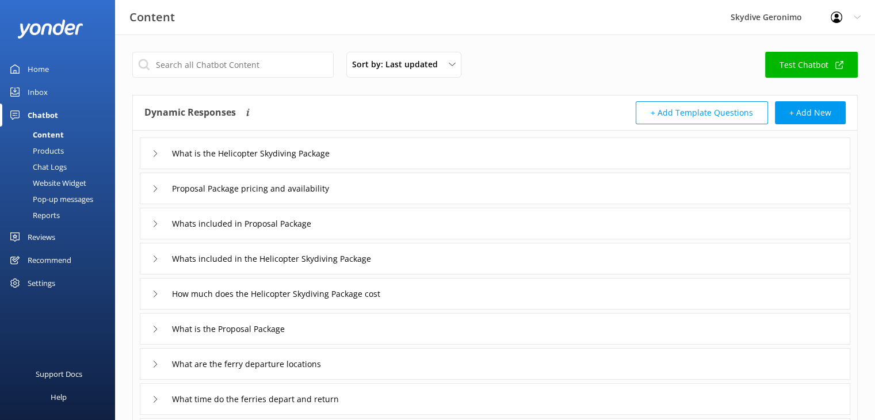
click at [382, 155] on div "What is the Helicopter Skydiving Package" at bounding box center [495, 154] width 711 height 32
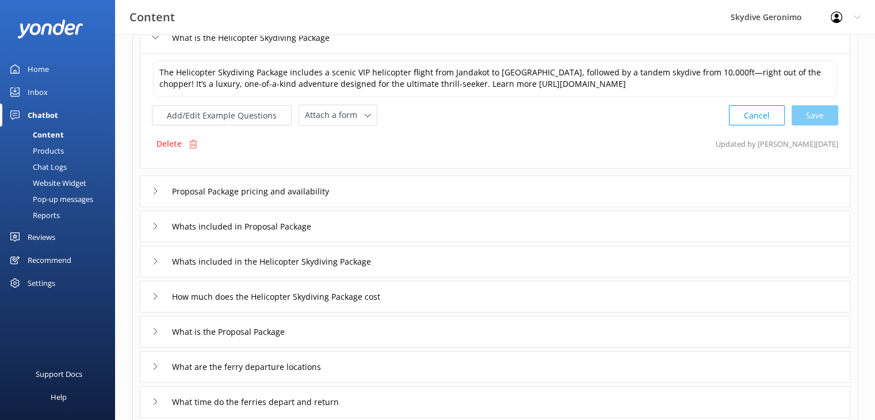
scroll to position [117, 0]
click at [407, 196] on div "Proposal Package pricing and availability" at bounding box center [495, 190] width 711 height 32
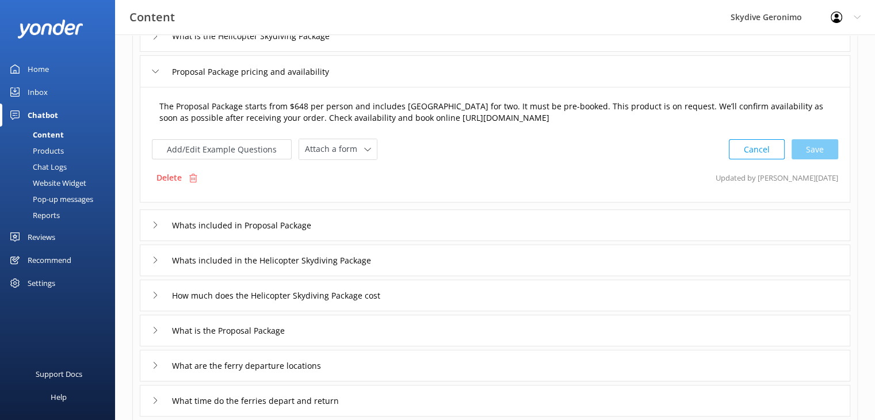
click at [464, 105] on textarea "The Proposal Package starts from $648 per person and includes [GEOGRAPHIC_DATA]…" at bounding box center [495, 112] width 684 height 36
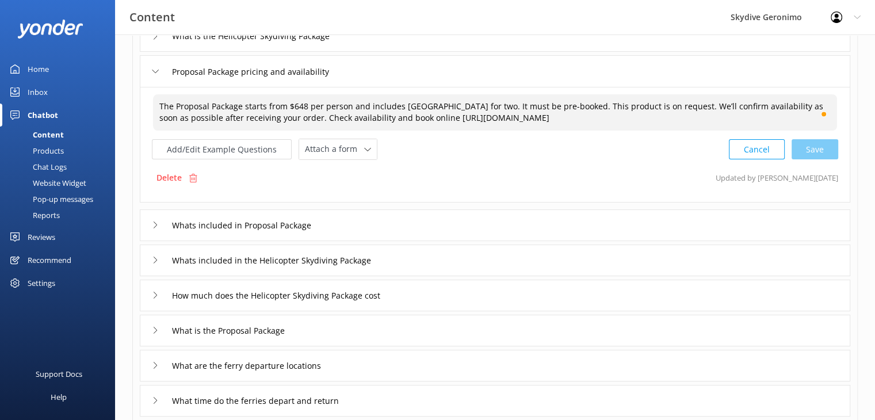
click at [417, 106] on textarea "The Proposal Package starts from $648 per person and includes [GEOGRAPHIC_DATA]…" at bounding box center [495, 112] width 684 height 36
click at [825, 150] on div "Cancel Save" at bounding box center [783, 149] width 109 height 21
type textarea "The Proposal Package starts from $648 per person for two people. It must be pre…"
click at [817, 146] on div "Cancel Save" at bounding box center [783, 148] width 109 height 21
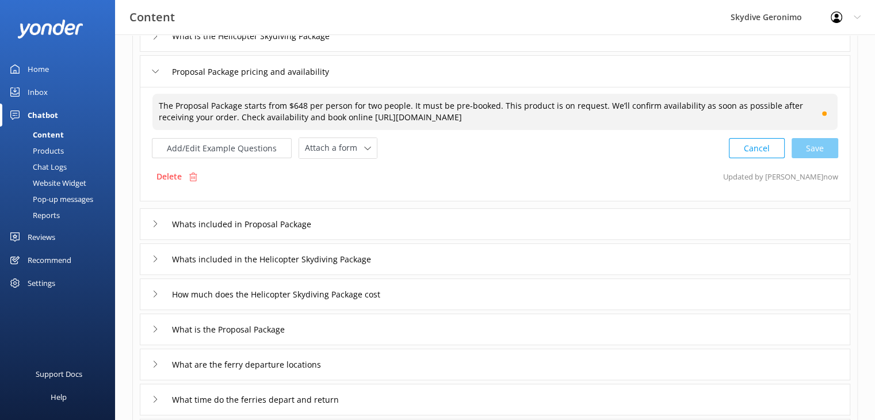
click at [566, 213] on div "Whats included in Proposal Package" at bounding box center [495, 224] width 711 height 32
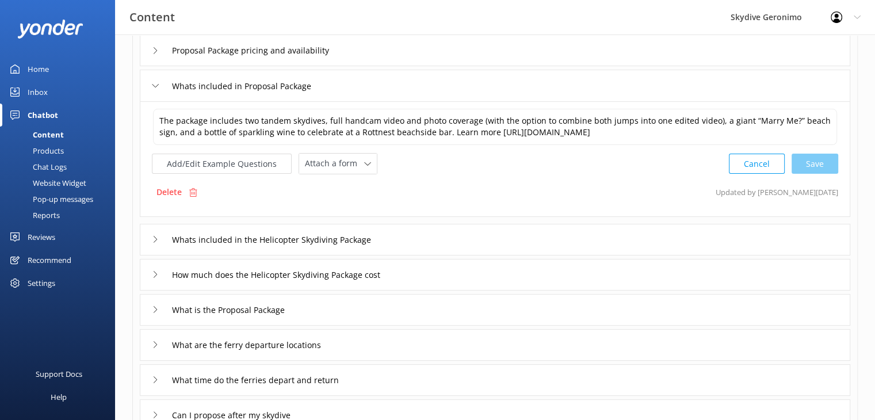
scroll to position [138, 0]
click at [497, 242] on div "Whats included in the Helicopter Skydiving Package" at bounding box center [495, 240] width 711 height 32
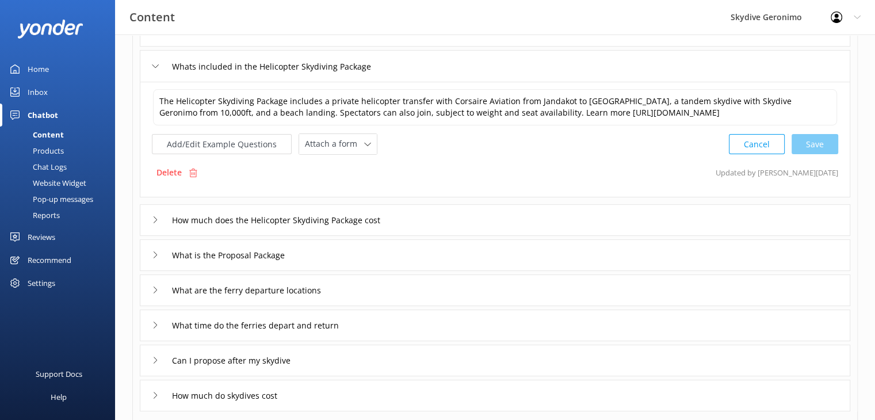
scroll to position [211, 0]
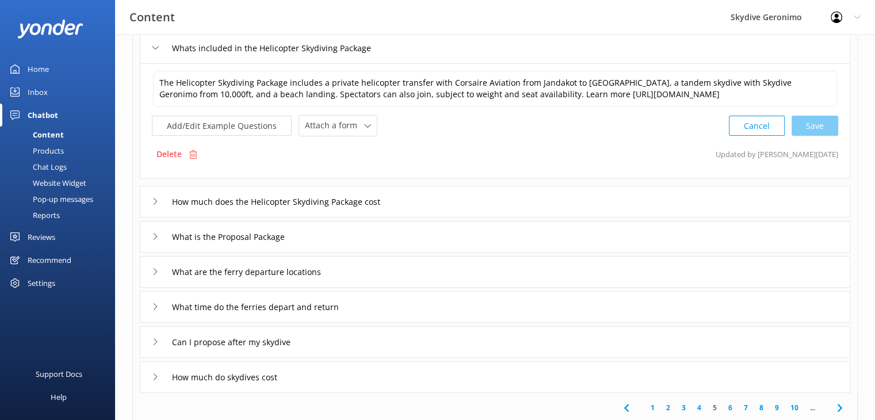
click at [521, 217] on div "How much does the Helicopter Skydiving Package cost" at bounding box center [495, 202] width 711 height 32
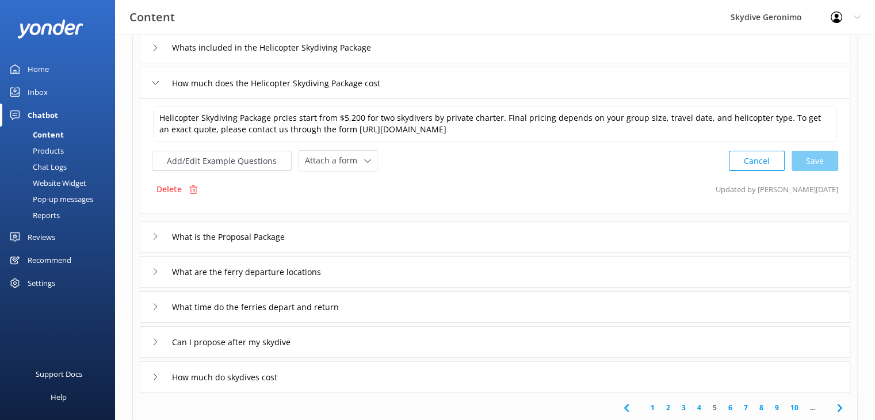
scroll to position [232, 0]
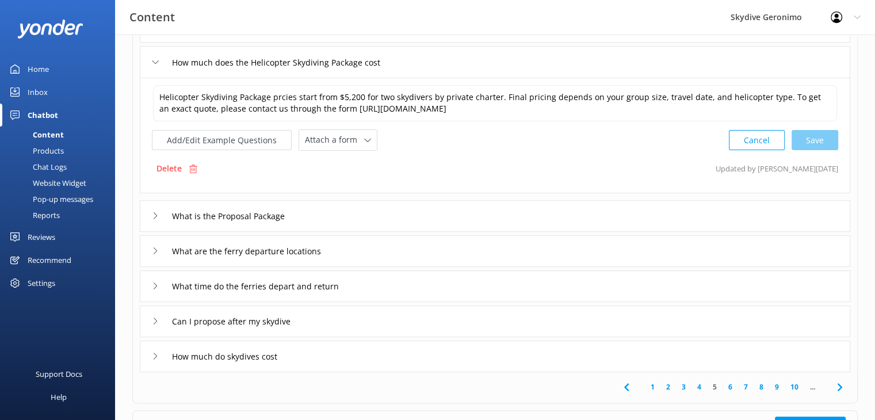
click at [473, 213] on div "What is the Proposal Package" at bounding box center [495, 216] width 711 height 32
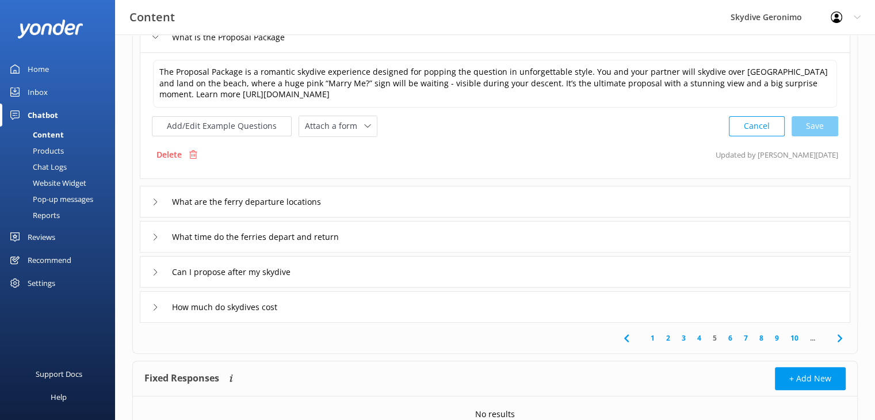
scroll to position [293, 0]
click at [471, 210] on div "What are the ferry departure locations" at bounding box center [495, 201] width 711 height 32
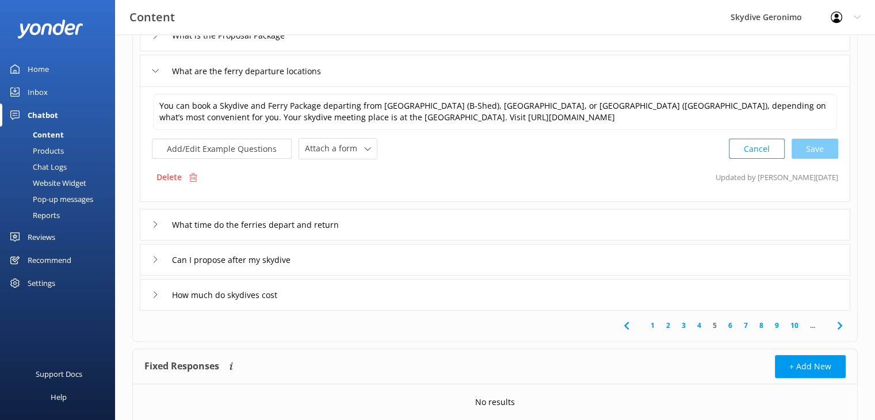
click at [456, 215] on div "What time do the ferries depart and return" at bounding box center [495, 225] width 711 height 32
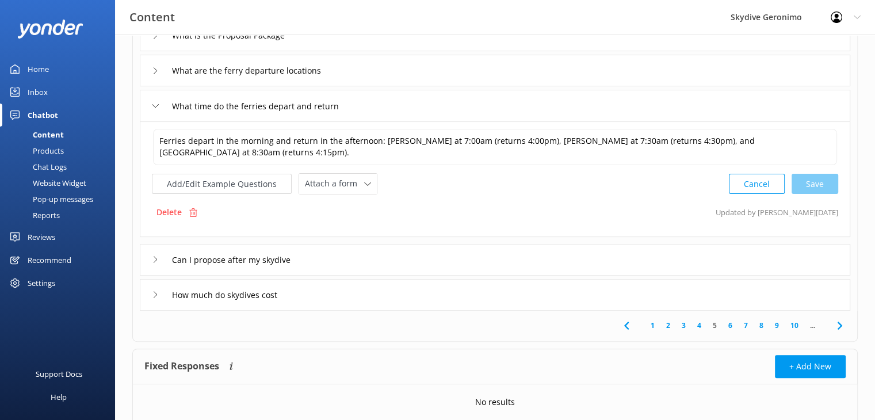
click at [499, 255] on div "Can I propose after my skydive" at bounding box center [495, 260] width 711 height 32
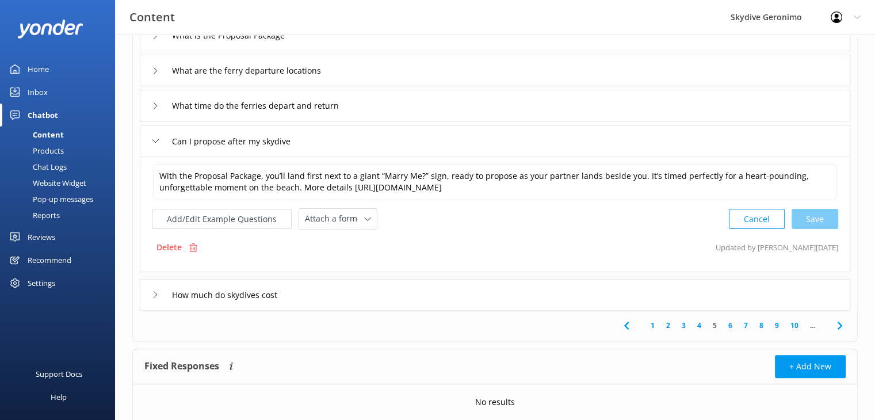
click at [499, 255] on div "Delete Updated by [PERSON_NAME] [DATE]" at bounding box center [495, 247] width 686 height 22
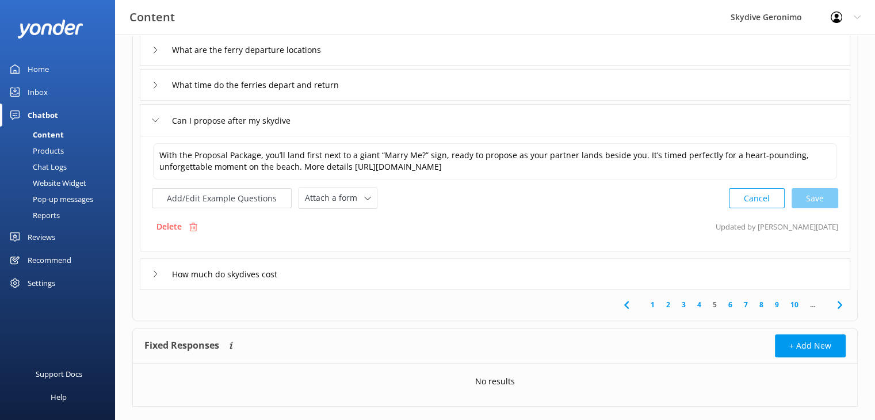
scroll to position [315, 0]
click at [469, 266] on div "How much do skydives cost" at bounding box center [495, 273] width 711 height 32
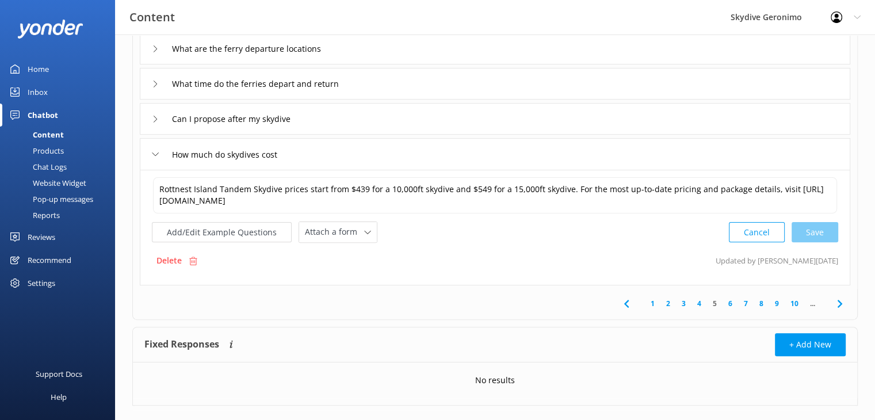
scroll to position [334, 0]
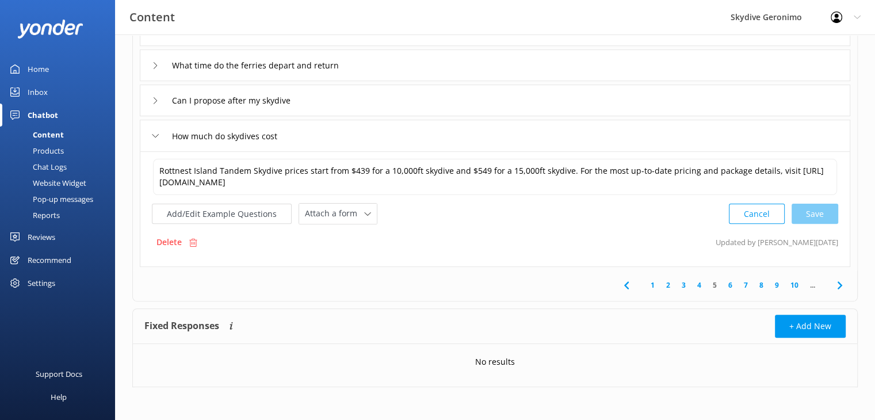
click at [729, 284] on link "6" at bounding box center [731, 285] width 16 height 11
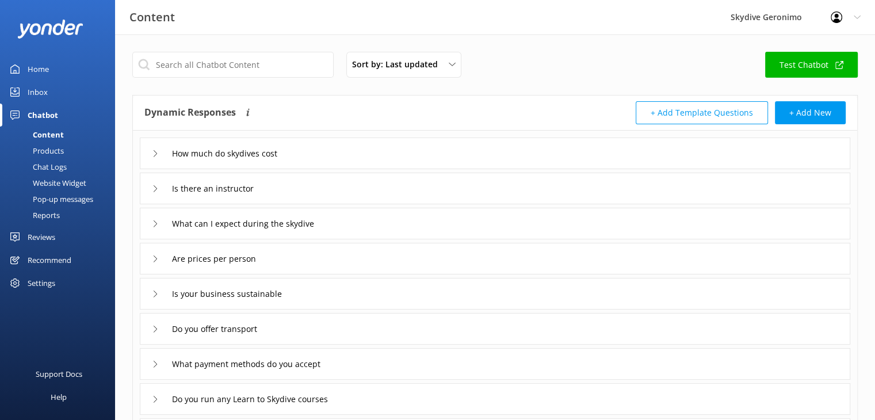
click at [386, 157] on div "How much do skydives cost" at bounding box center [495, 154] width 711 height 32
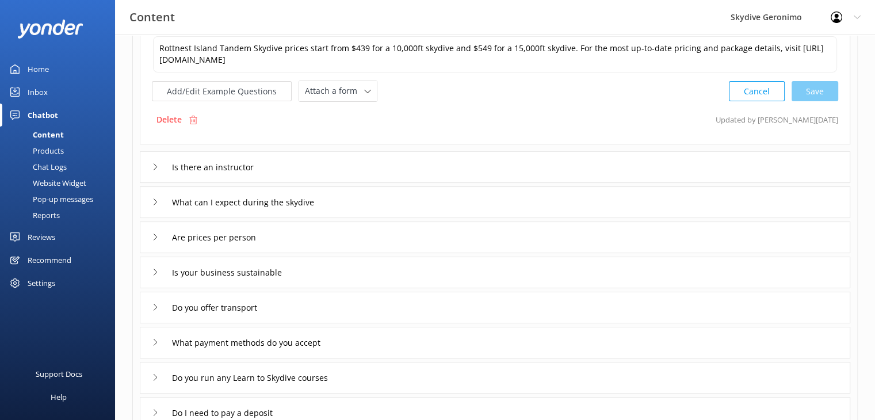
click at [391, 165] on div "Is there an instructor" at bounding box center [495, 167] width 711 height 32
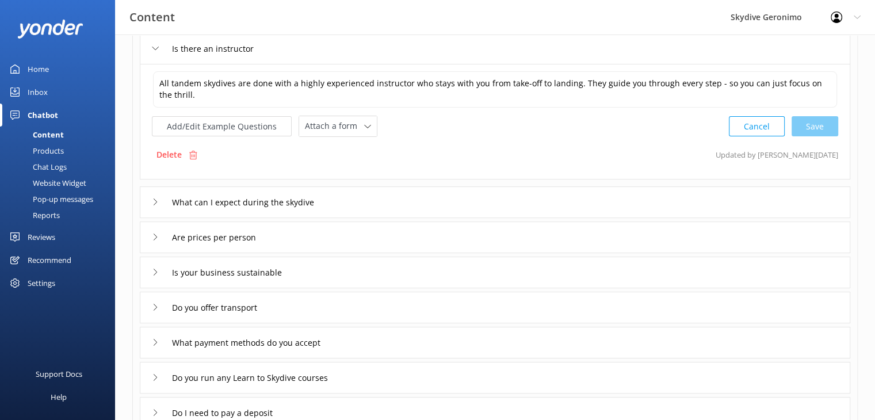
click at [407, 200] on div "What can I expect during the skydive" at bounding box center [495, 202] width 711 height 32
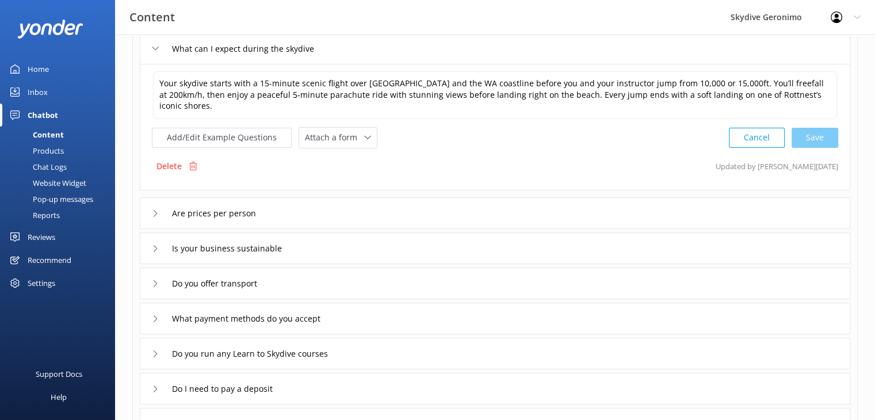
scroll to position [175, 0]
click at [484, 198] on div "Are prices per person" at bounding box center [495, 214] width 711 height 32
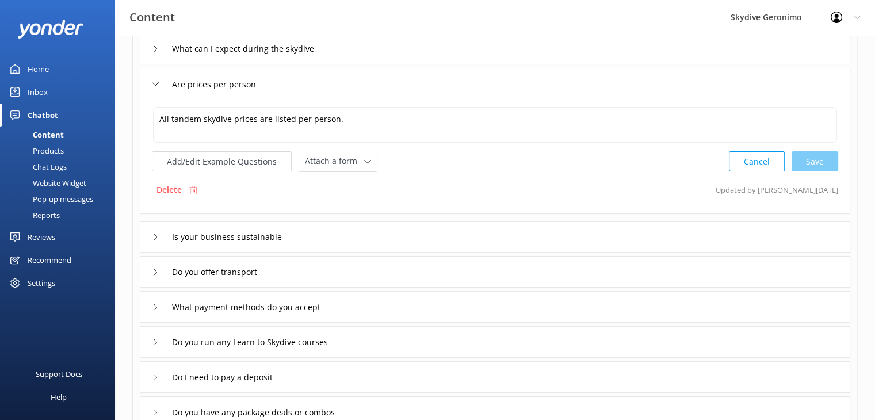
click at [449, 228] on div "Is your business sustainable" at bounding box center [495, 237] width 711 height 32
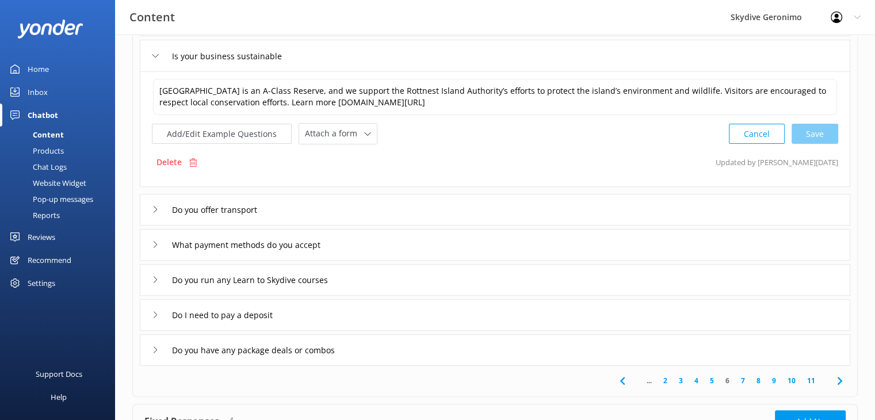
scroll to position [239, 0]
click at [472, 204] on div "Do you offer transport" at bounding box center [495, 209] width 711 height 32
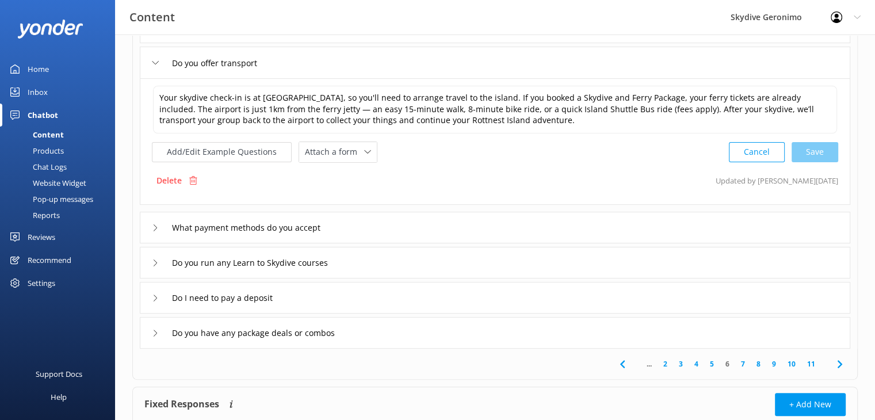
scroll to position [268, 0]
click at [409, 230] on div "What payment methods do you accept" at bounding box center [495, 227] width 711 height 32
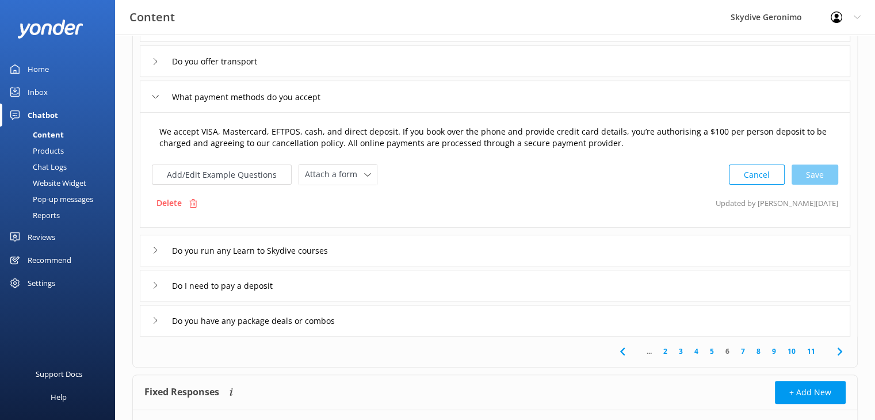
click at [751, 129] on textarea "We accept VISA, Mastercard, EFTPOS, cash, and direct deposit. If you book over …" at bounding box center [495, 138] width 684 height 36
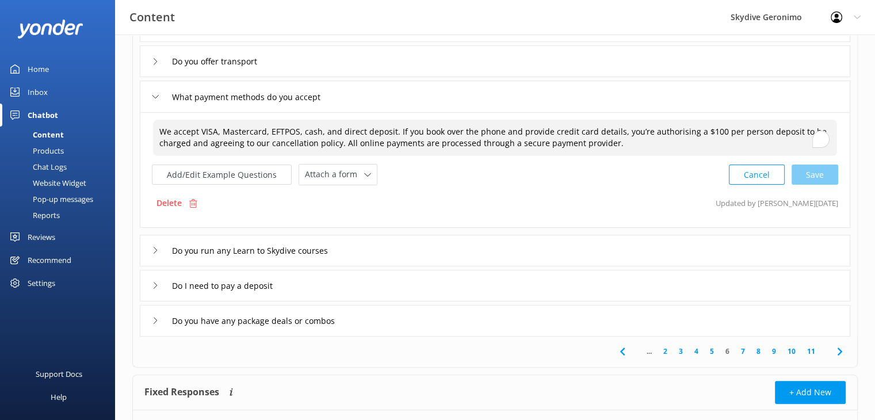
click at [751, 129] on textarea "We accept VISA, Mastercard, EFTPOS, cash, and direct deposit. If you book over …" at bounding box center [495, 138] width 684 height 36
click at [819, 183] on div "We accept VISA, Mastercard, EFTPOS, cash, and direct deposit. If you book over …" at bounding box center [495, 170] width 711 height 116
type textarea "We accept VISA, Mastercard, EFTPOS, cash, and direct deposit. If you book over …"
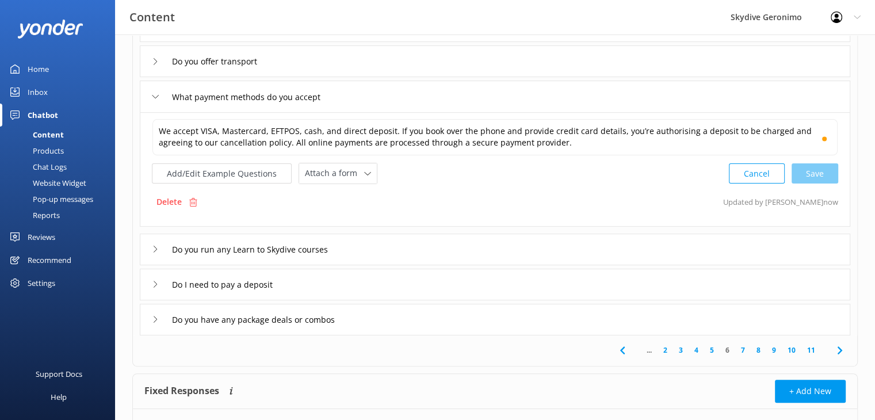
click at [396, 243] on div "Do you run any Learn to Skydive courses" at bounding box center [495, 250] width 711 height 32
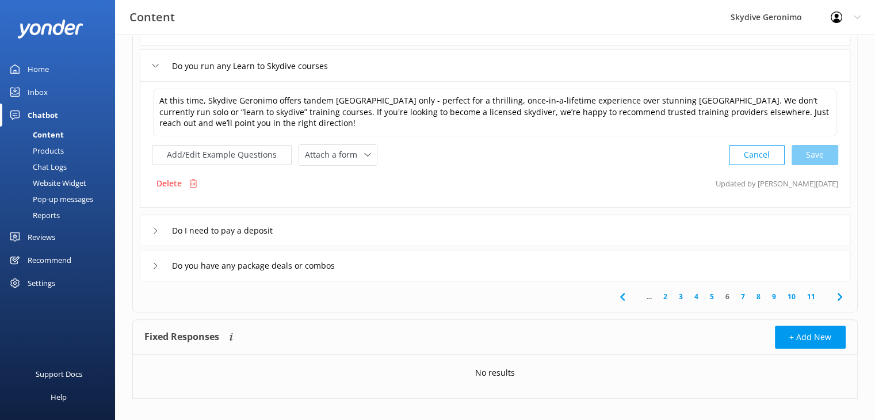
scroll to position [335, 0]
click at [467, 228] on div "Do I need to pay a deposit" at bounding box center [495, 229] width 711 height 32
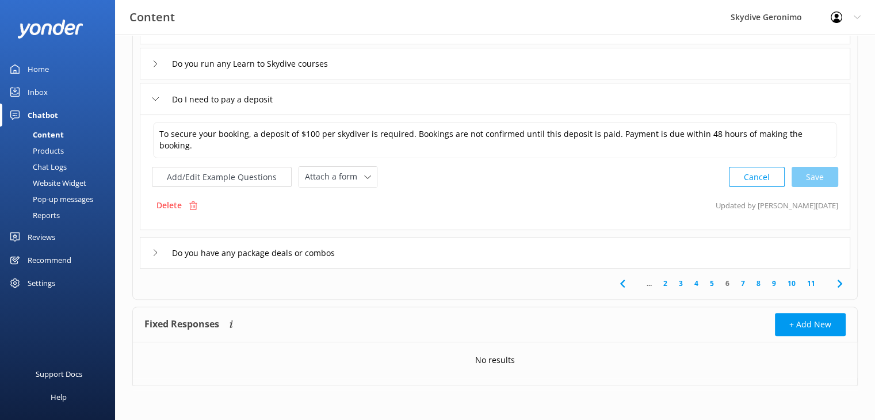
scroll to position [333, 0]
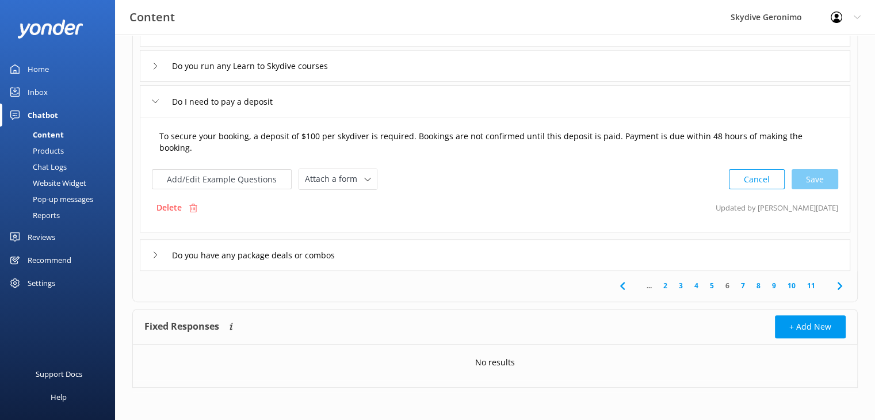
click at [402, 134] on textarea "To secure your booking, a deposit of $100 per skydiver is required. Bookings ar…" at bounding box center [495, 142] width 684 height 36
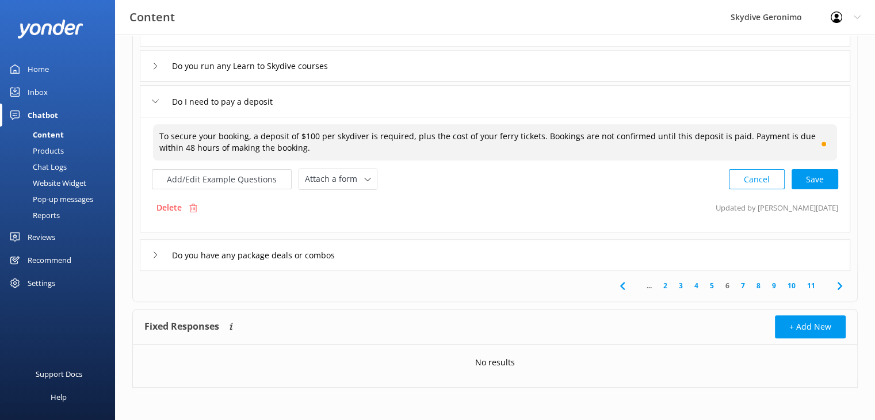
click at [413, 136] on textarea "To secure your booking, a deposit of $100 per skydiver is required, plus the co…" at bounding box center [495, 142] width 684 height 36
click at [481, 136] on textarea "To secure your booking, a deposit of $100 per skydiver is required, plus the co…" at bounding box center [495, 142] width 684 height 36
drag, startPoint x: 389, startPoint y: 144, endPoint x: 180, endPoint y: 151, distance: 209.0
click at [180, 151] on textarea "To secure your booking, a deposit of $100 per skydiver is required, plus the co…" at bounding box center [495, 142] width 684 height 36
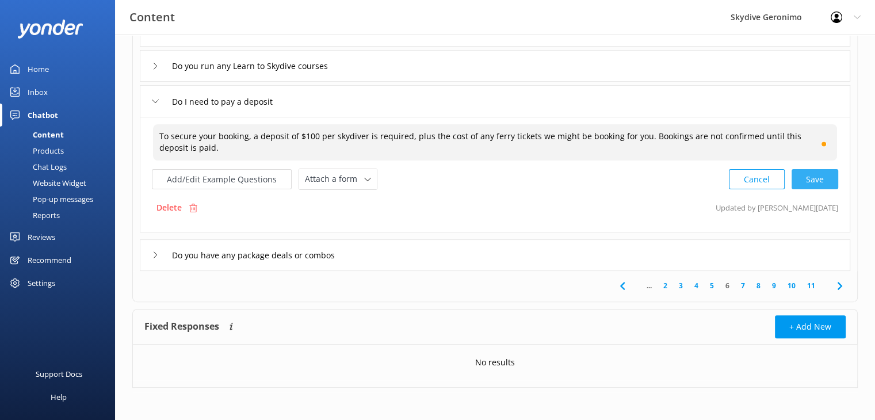
click at [813, 182] on div "Cancel Save" at bounding box center [783, 179] width 109 height 21
type textarea "To secure your booking, a deposit of $100 per skydiver is required, plus the co…"
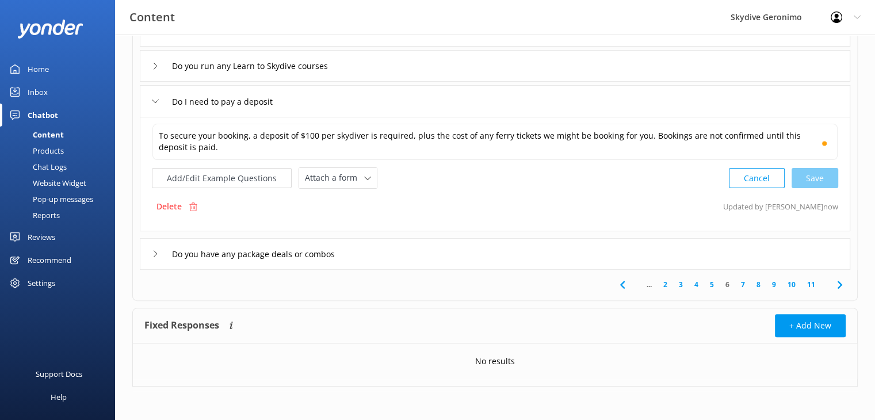
click at [382, 261] on div "Do you have any package deals or combos" at bounding box center [495, 254] width 711 height 32
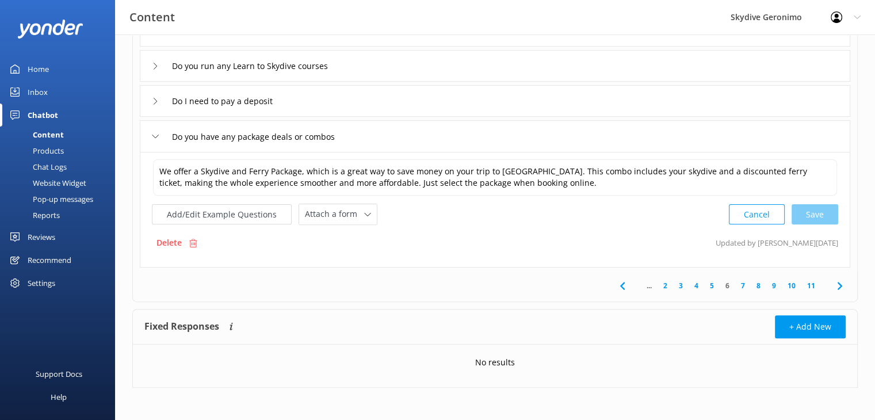
scroll to position [334, 0]
click at [743, 287] on link "7" at bounding box center [743, 285] width 16 height 11
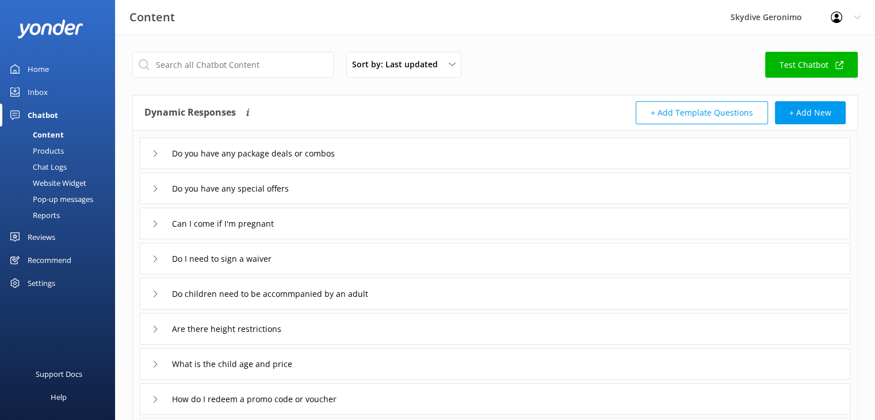
scroll to position [12, 0]
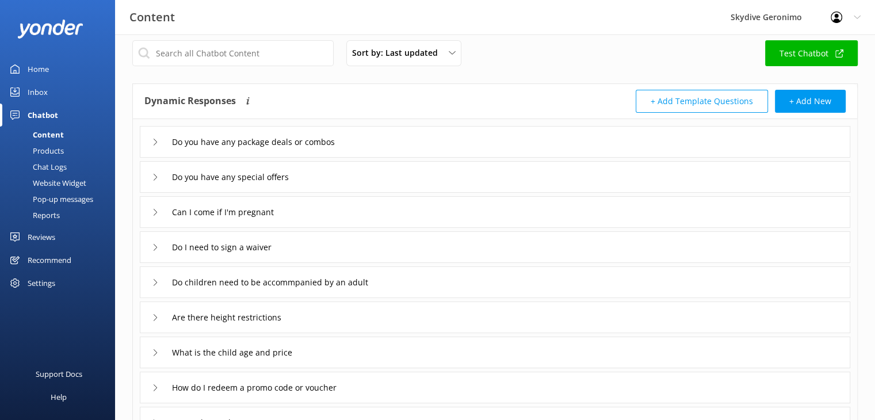
click at [373, 146] on div "Do you have any package deals or combos" at bounding box center [495, 142] width 711 height 32
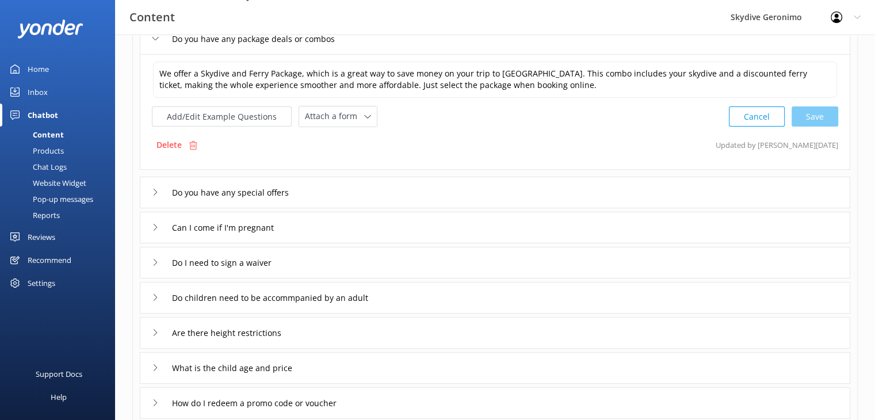
scroll to position [127, 0]
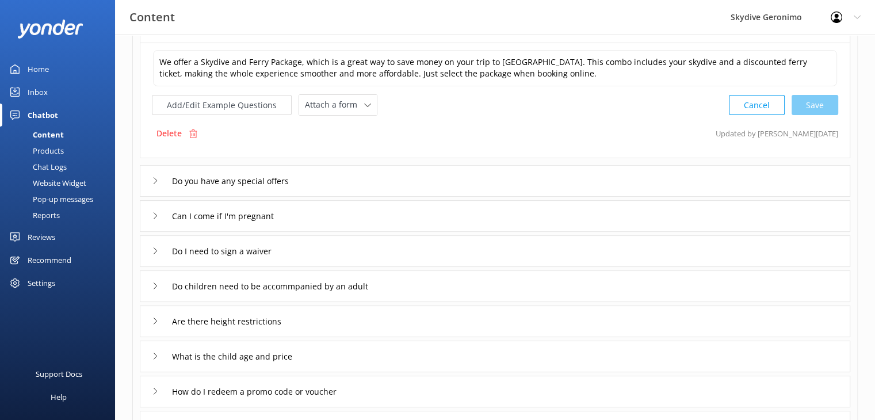
click at [417, 169] on div "Do you have any special offers" at bounding box center [495, 181] width 711 height 32
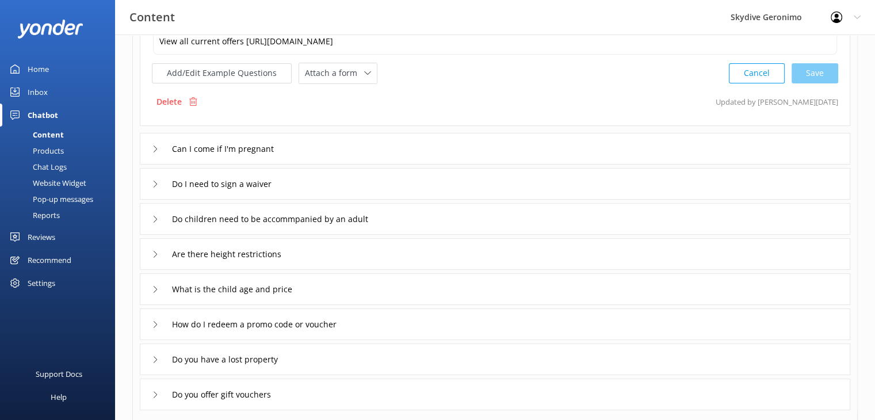
click at [404, 144] on div "Can I come if I'm pregnant" at bounding box center [495, 149] width 711 height 32
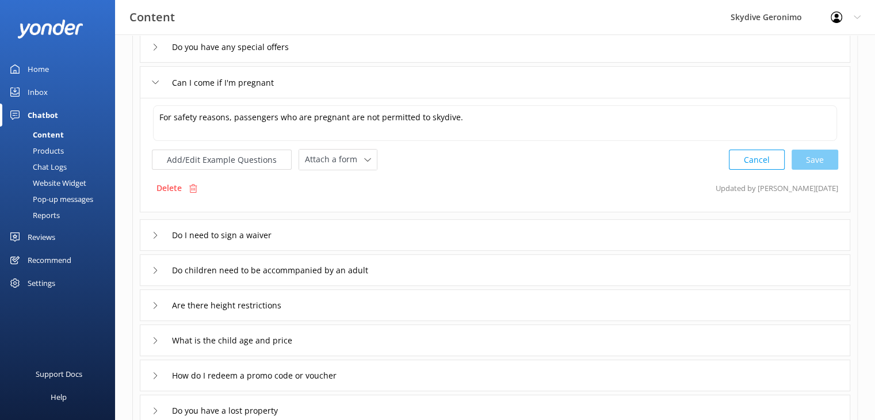
scroll to position [173, 0]
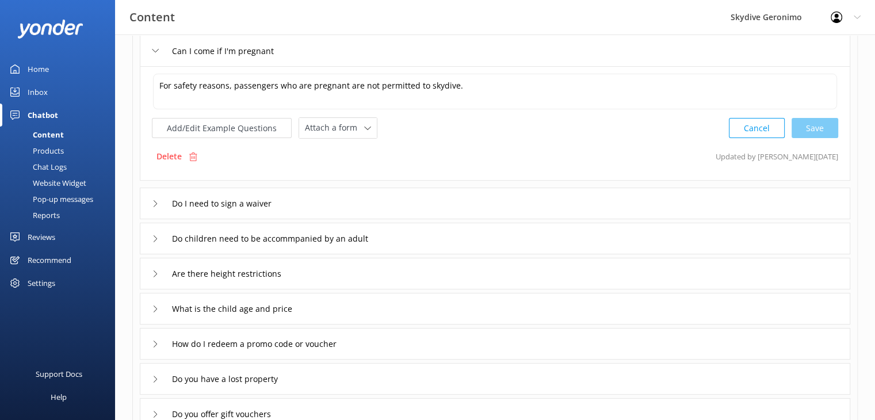
click at [387, 201] on div "Do I need to sign a waiver" at bounding box center [495, 204] width 711 height 32
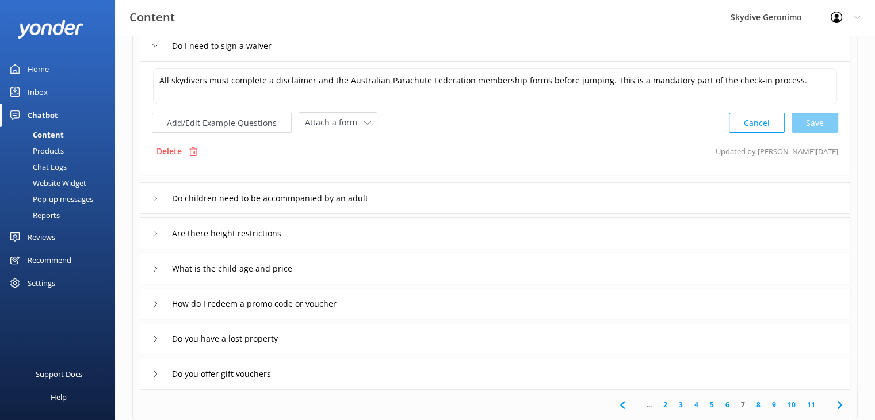
scroll to position [227, 0]
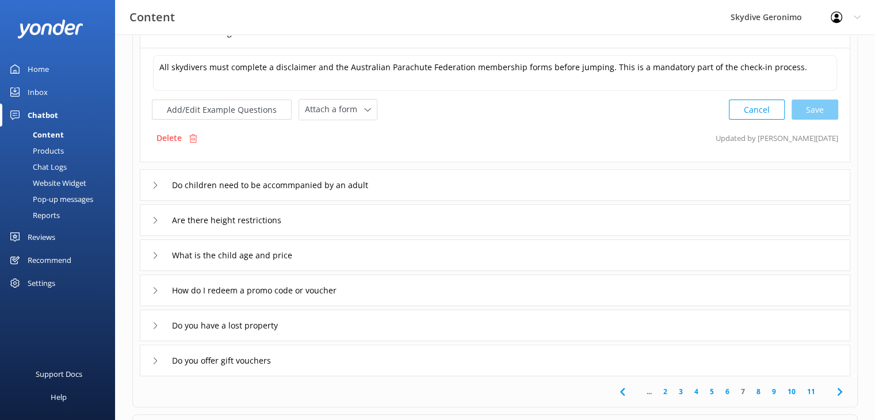
click at [502, 178] on div "Do children need to be accommpanied by an adult" at bounding box center [495, 185] width 711 height 32
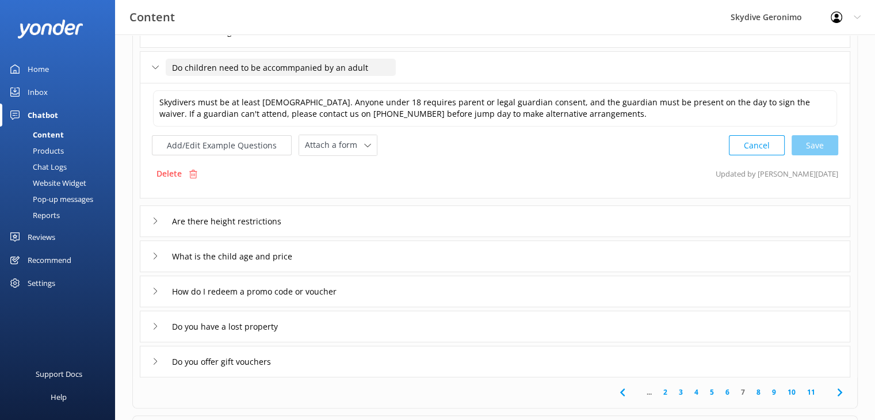
click at [283, 69] on input "Do children need to be accommpanied by an adult" at bounding box center [281, 67] width 230 height 17
click at [318, 107] on textarea "Skydivers must be at least [DEMOGRAPHIC_DATA]. Anyone under 18 requires parent …" at bounding box center [495, 108] width 684 height 36
type input "Do children need to be accommpanied by an adult"
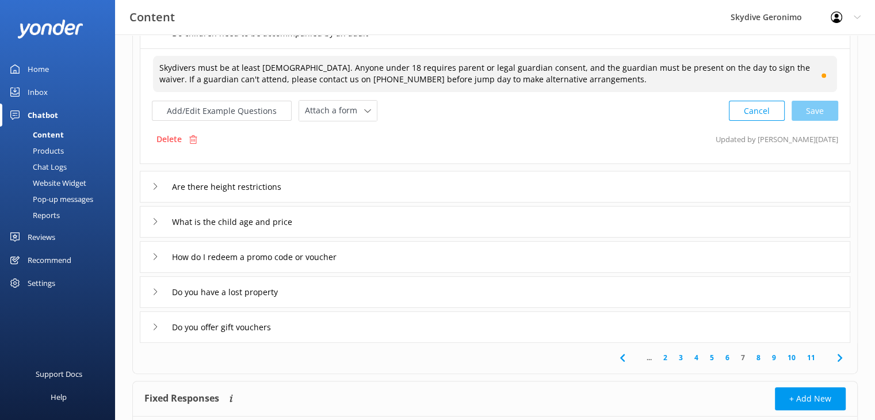
scroll to position [270, 0]
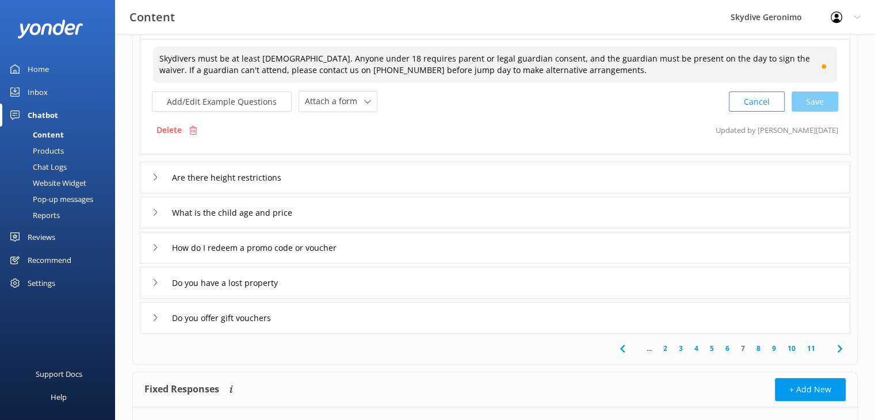
click at [440, 180] on div "Are there height restrictions" at bounding box center [495, 178] width 711 height 32
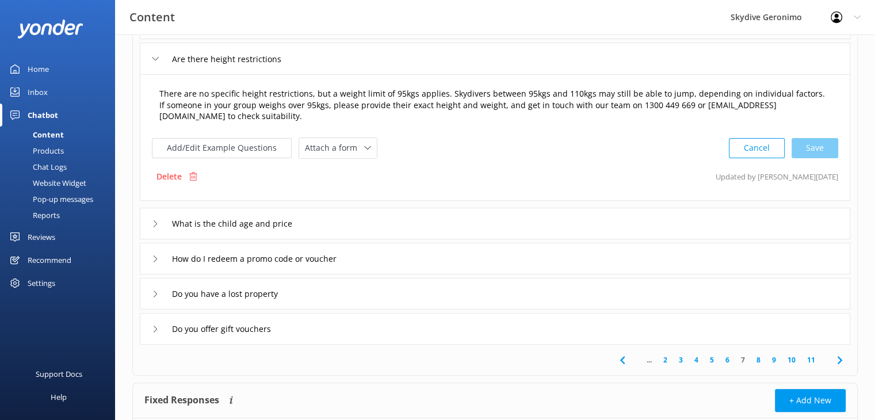
click at [671, 105] on textarea "There are no specific height restrictions, but a weight limit of 95kgs applies.…" at bounding box center [495, 106] width 684 height 48
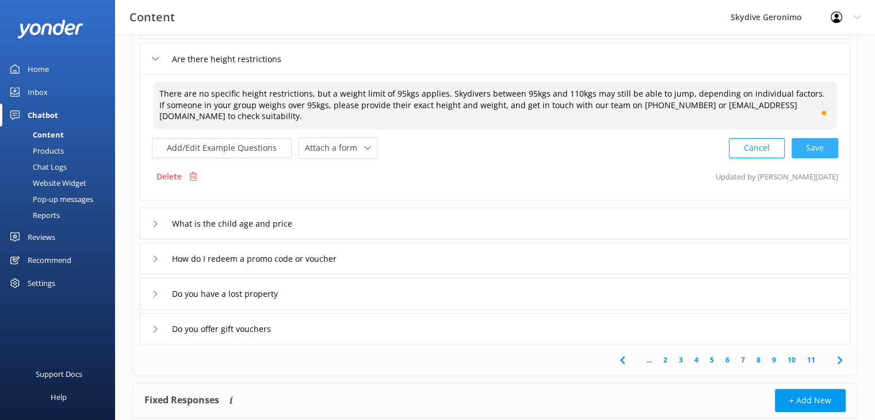
click at [814, 151] on div "Cancel Save" at bounding box center [783, 148] width 109 height 21
type textarea "There are no specific height restrictions, but a weight limit of 95kgs applies.…"
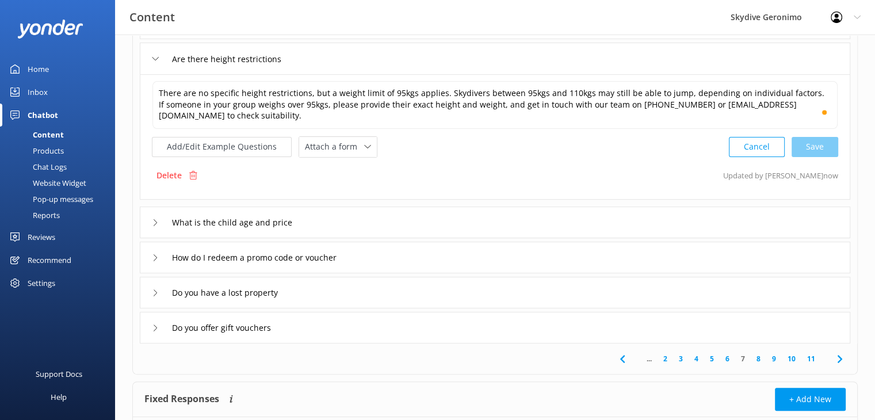
click at [421, 220] on div "What is the child age and price" at bounding box center [495, 223] width 711 height 32
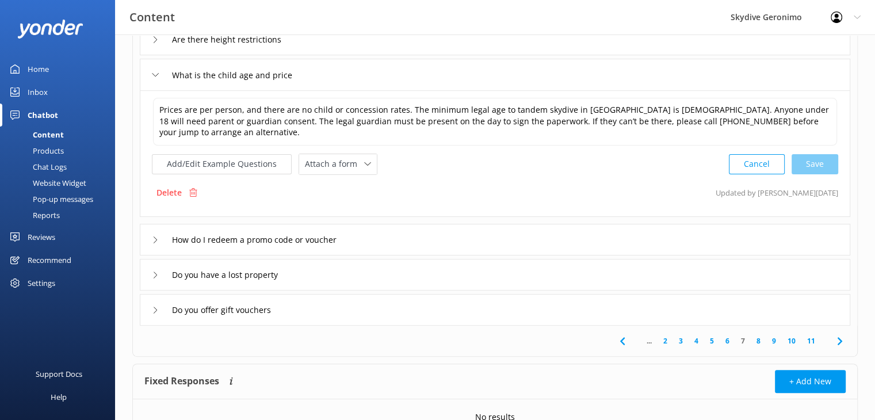
scroll to position [291, 0]
click at [381, 234] on div "How do I redeem a promo code or voucher" at bounding box center [495, 238] width 711 height 32
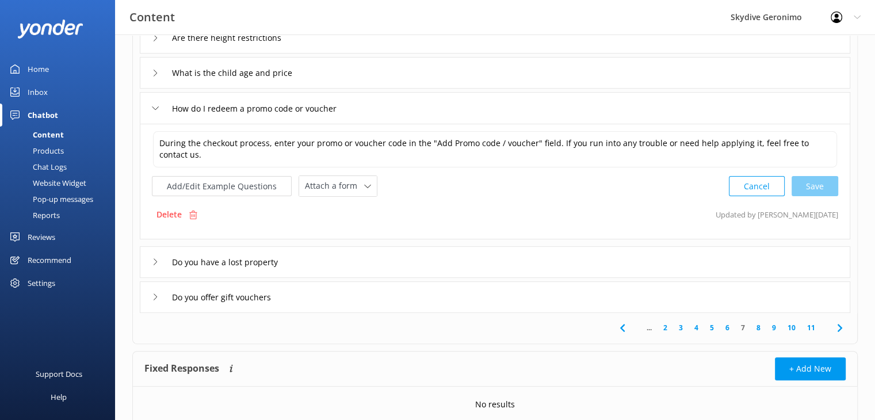
scroll to position [330, 0]
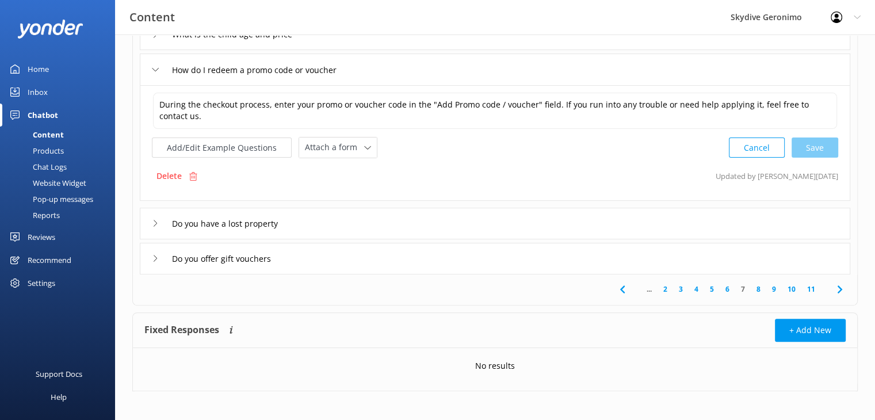
click at [438, 219] on div "Do you have a lost property" at bounding box center [495, 224] width 711 height 32
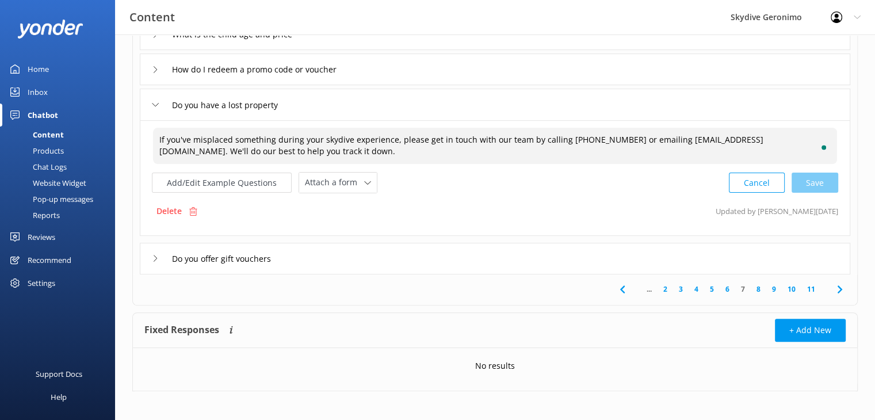
drag, startPoint x: 609, startPoint y: 139, endPoint x: 560, endPoint y: 136, distance: 49.5
click at [560, 136] on textarea "If you've misplaced something during your skydive experience, please get in tou…" at bounding box center [495, 146] width 684 height 36
click at [818, 183] on div "Cancel Save" at bounding box center [783, 182] width 109 height 21
type textarea "If you've misplaced something during your skydive experience, please get in tou…"
click at [538, 255] on div "Do you offer gift vouchers" at bounding box center [495, 258] width 711 height 32
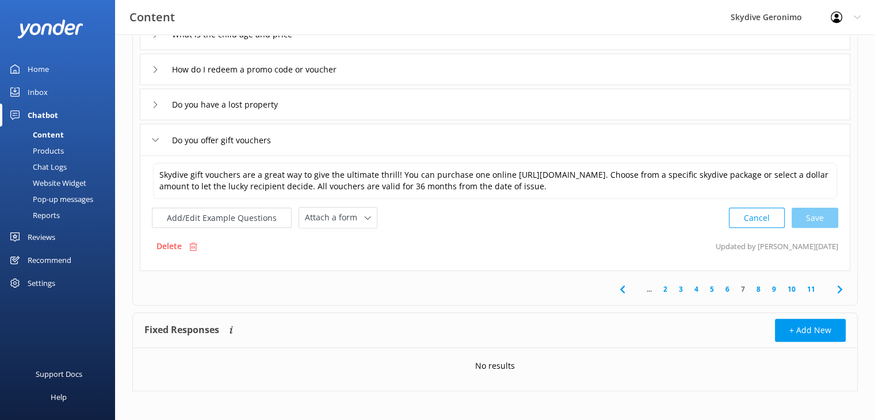
click at [758, 289] on link "8" at bounding box center [759, 289] width 16 height 11
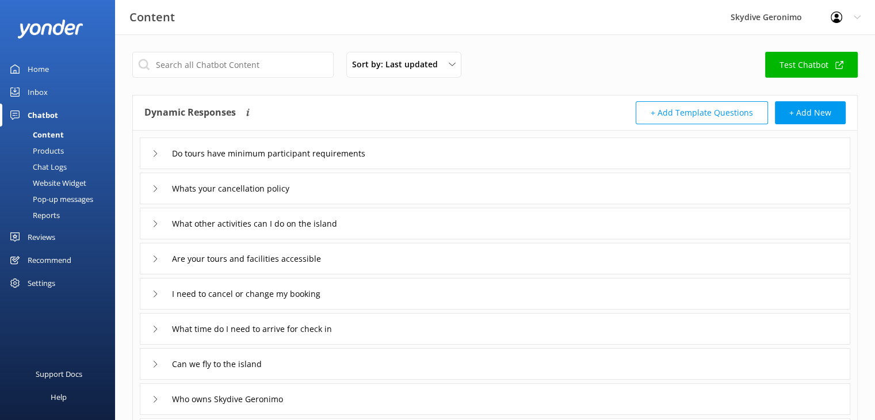
click at [423, 152] on div "Do tours have minimum participant requirements" at bounding box center [495, 154] width 711 height 32
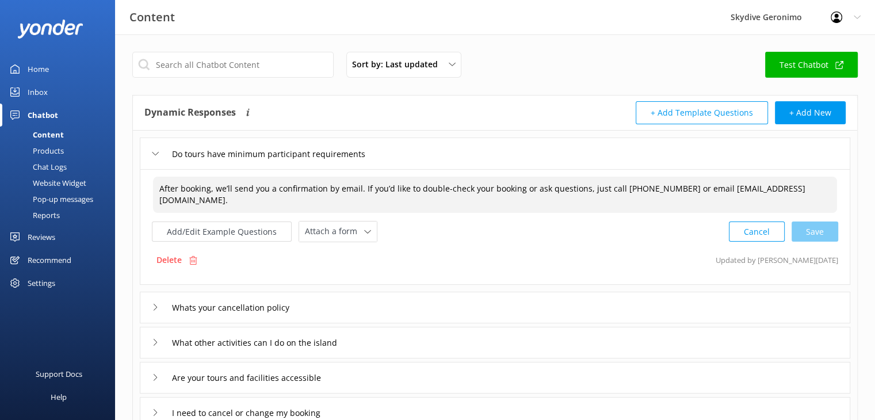
click at [360, 185] on textarea "After booking, we’ll send you a confirmation by email. If you’d like to double-…" at bounding box center [495, 195] width 684 height 36
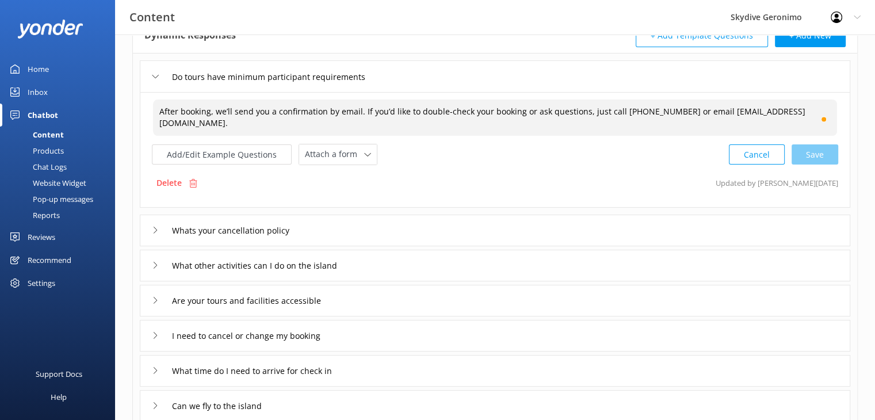
scroll to position [97, 0]
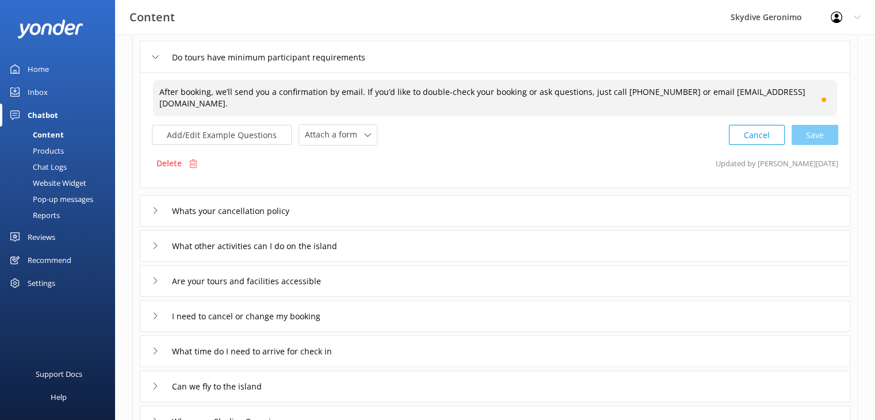
click at [375, 209] on div "Whats your cancellation policy" at bounding box center [495, 211] width 711 height 32
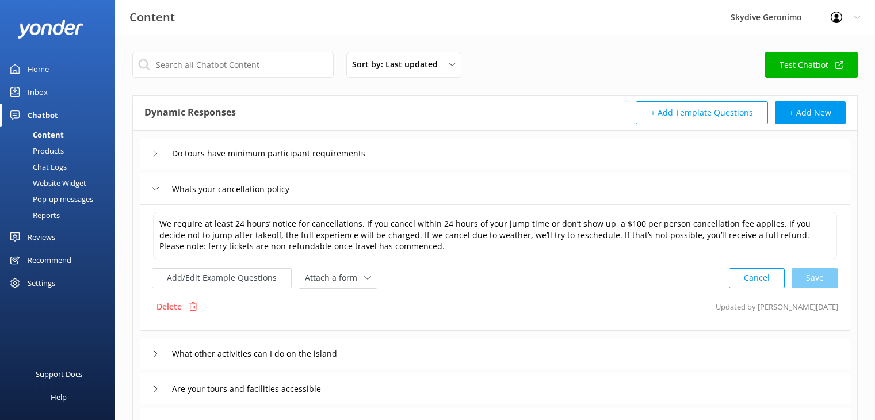
scroll to position [97, 0]
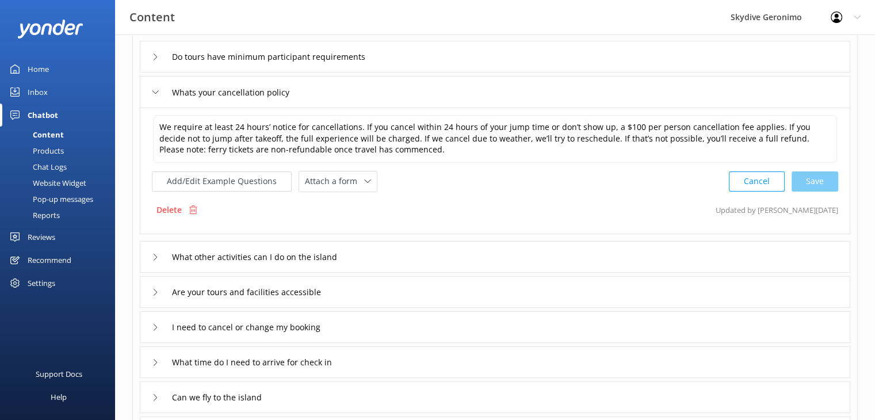
click at [444, 257] on div "What other activities can I do on the island" at bounding box center [495, 257] width 711 height 32
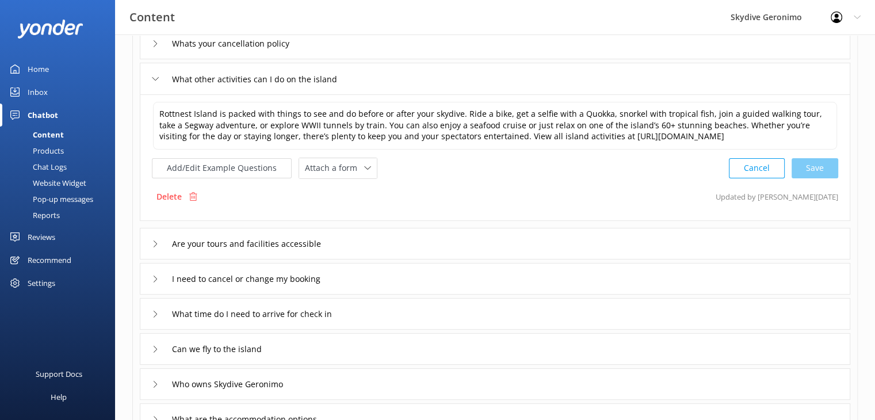
scroll to position [147, 0]
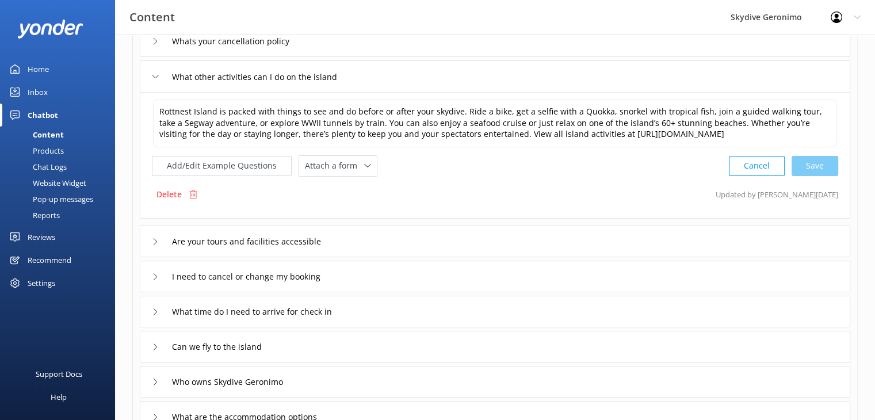
click at [442, 232] on div "Are your tours and facilities accessible" at bounding box center [495, 242] width 711 height 32
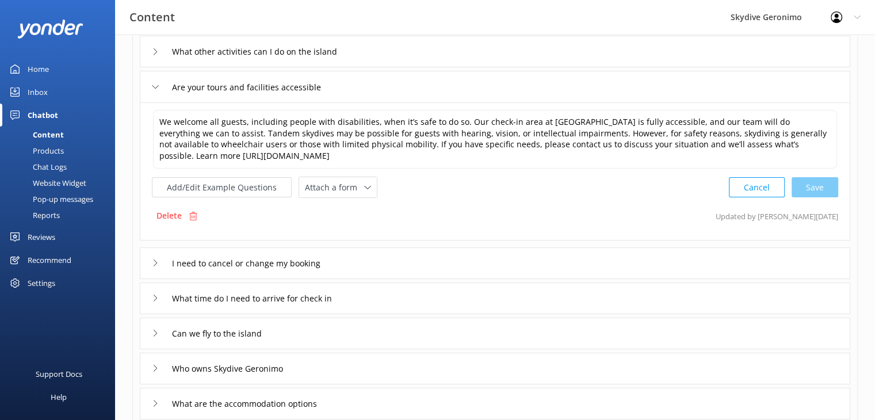
scroll to position [173, 0]
click at [386, 258] on div "I need to cancel or change my booking" at bounding box center [495, 263] width 711 height 32
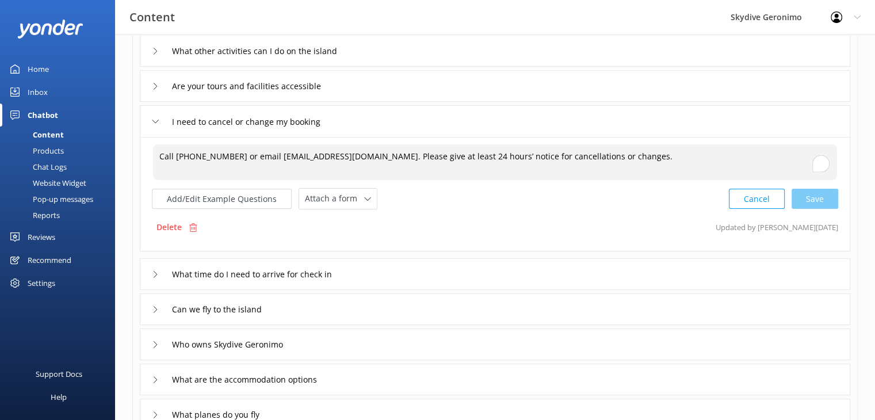
drag, startPoint x: 224, startPoint y: 154, endPoint x: 175, endPoint y: 152, distance: 48.9
click at [175, 152] on textarea "Call [PHONE_NUMBER] or email [EMAIL_ADDRESS][DOMAIN_NAME]. Please give at least…" at bounding box center [495, 162] width 684 height 36
click at [814, 200] on div "Cancel Save" at bounding box center [783, 198] width 109 height 21
type textarea "Call [PHONE_NUMBER] or email [EMAIL_ADDRESS][DOMAIN_NAME]. Please give at least…"
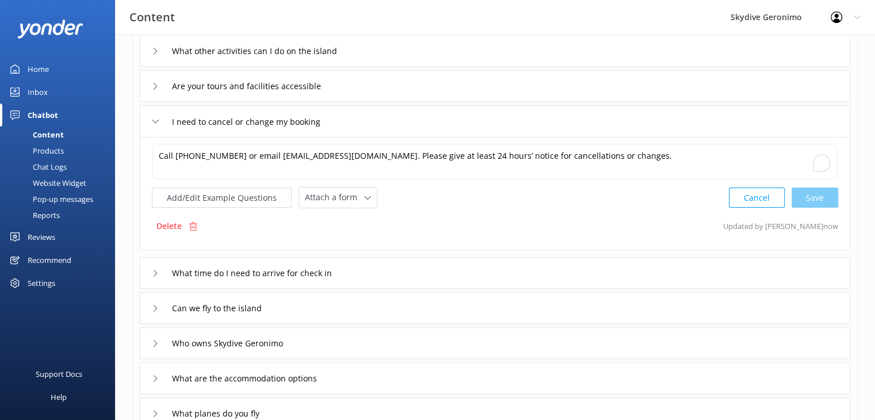
click at [434, 272] on div "What time do I need to arrive for check in" at bounding box center [495, 273] width 711 height 32
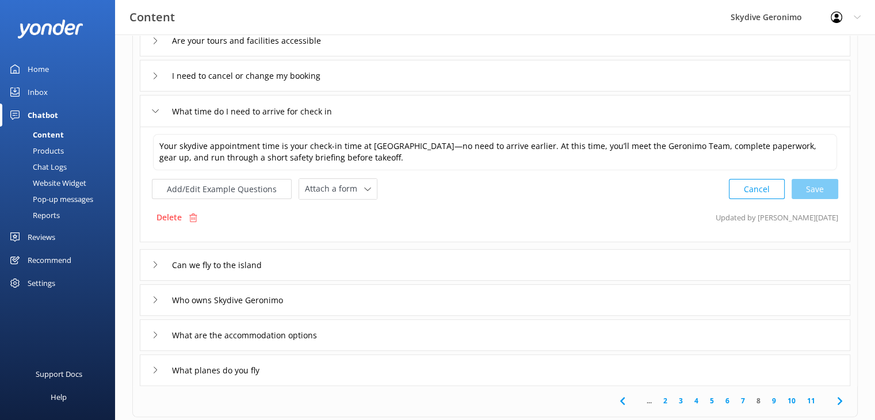
scroll to position [234, 0]
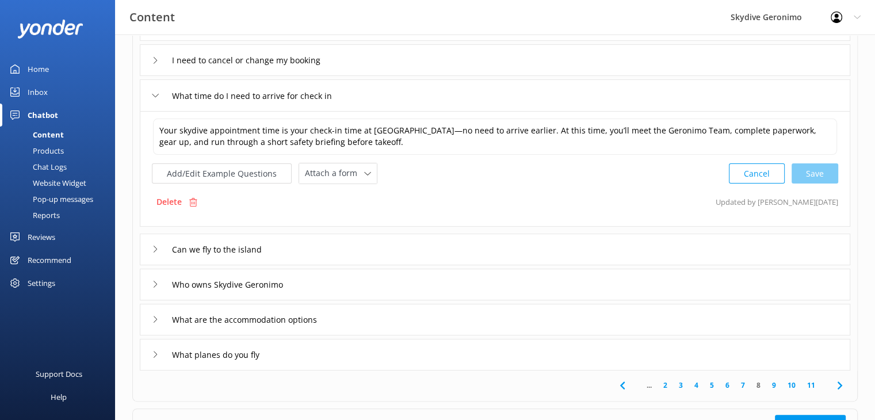
click at [502, 245] on div "Can we fly to the island" at bounding box center [495, 250] width 711 height 32
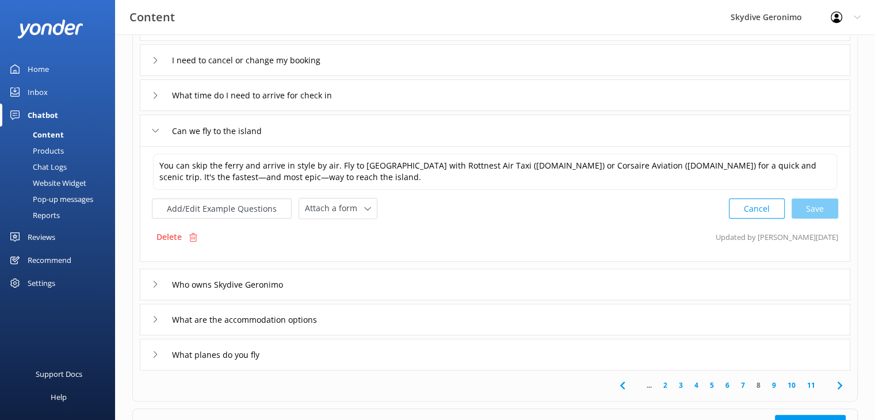
click at [451, 284] on div "Who owns Skydive Geronimo" at bounding box center [495, 285] width 711 height 32
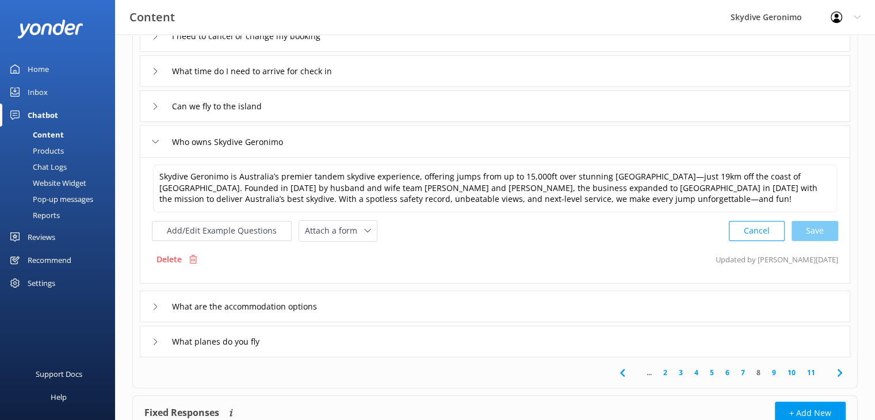
scroll to position [260, 0]
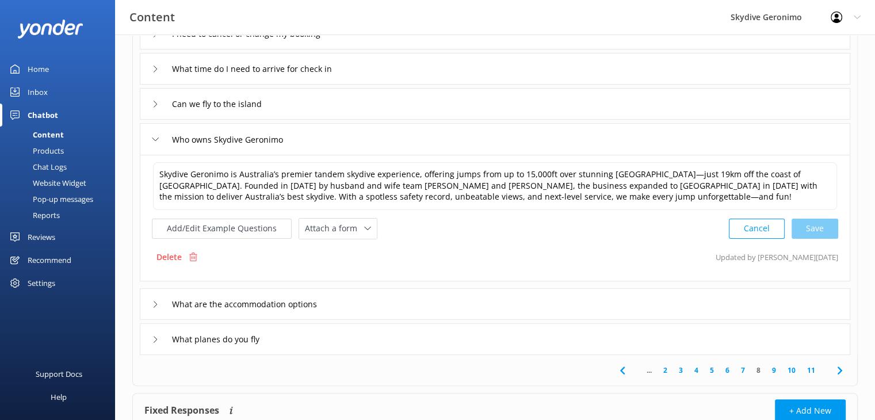
click at [470, 300] on div "What are the accommodation options" at bounding box center [495, 304] width 711 height 32
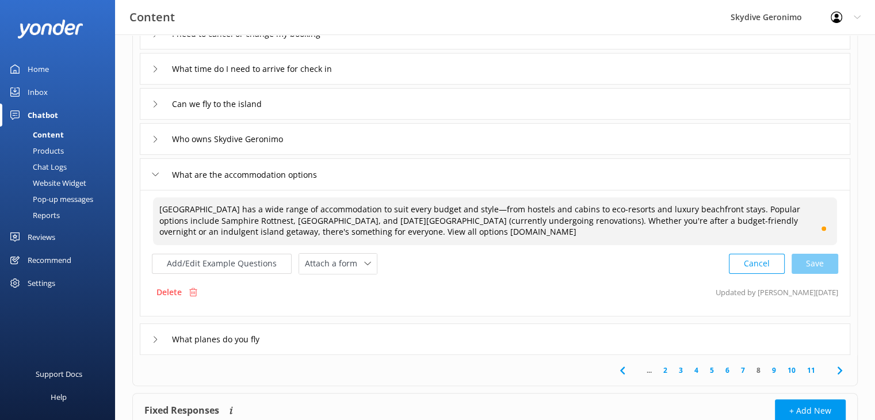
drag, startPoint x: 540, startPoint y: 220, endPoint x: 349, endPoint y: 217, distance: 190.5
click at [349, 217] on textarea "[GEOGRAPHIC_DATA] has a wide range of accommodation to suit every budget and st…" at bounding box center [495, 221] width 684 height 48
click at [377, 235] on textarea "[GEOGRAPHIC_DATA] has a wide range of accommodation to suit every budget and st…" at bounding box center [495, 221] width 684 height 48
click at [352, 220] on textarea "[GEOGRAPHIC_DATA] has a wide range of accommodation to suit every budget and st…" at bounding box center [495, 221] width 684 height 48
click at [365, 220] on textarea "Rottnest Island has a wide range of accommodation to suit every budget and styl…" at bounding box center [495, 221] width 684 height 48
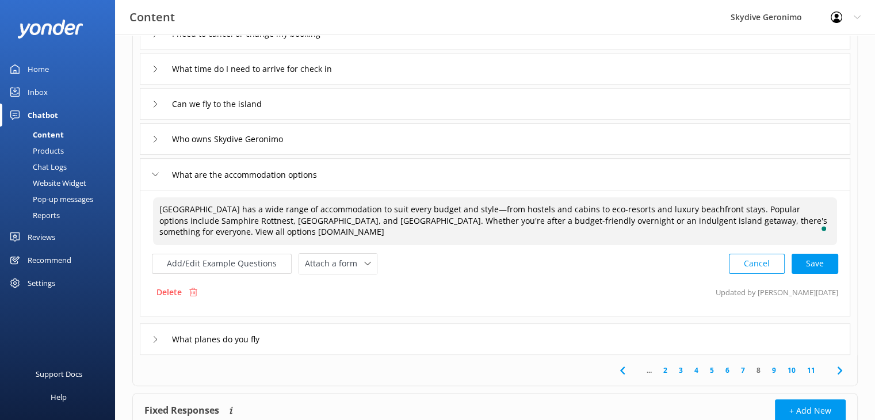
click at [365, 220] on textarea "Rottnest Island has a wide range of accommodation to suit every budget and styl…" at bounding box center [495, 221] width 684 height 48
click at [357, 232] on textarea "Rottnest Island has a wide range of accommodation to suit every budget and styl…" at bounding box center [495, 221] width 684 height 48
drag, startPoint x: 357, startPoint y: 232, endPoint x: 259, endPoint y: 231, distance: 98.4
click at [259, 231] on textarea "Rottnest Island has a wide range of accommodation to suit every budget and styl…" at bounding box center [495, 221] width 684 height 48
paste textarea "https://skydivegeronimo.com.au/rottnest-island/accommodation/"
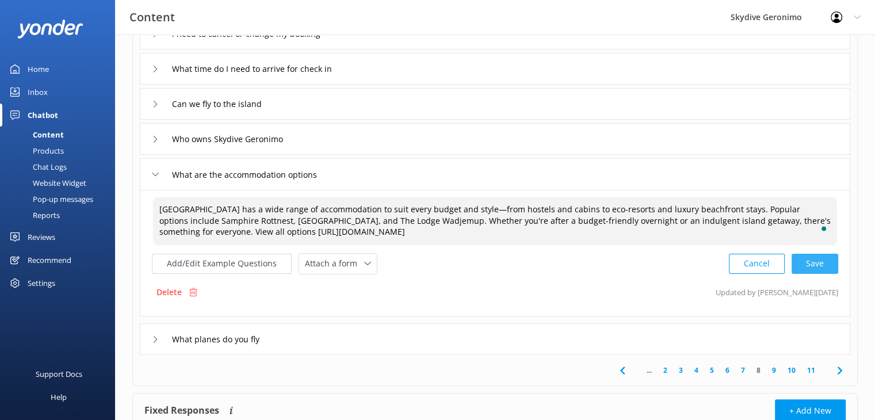
click at [818, 262] on div "Cancel Save" at bounding box center [783, 263] width 109 height 21
type textarea "Rottnest Island has a wide range of accommodation to suit every budget and styl…"
click at [488, 339] on div "What planes do you fly" at bounding box center [495, 338] width 711 height 32
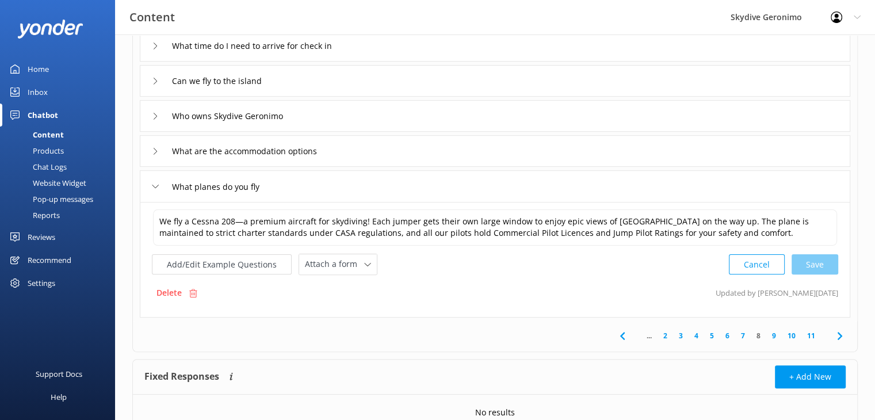
scroll to position [287, 0]
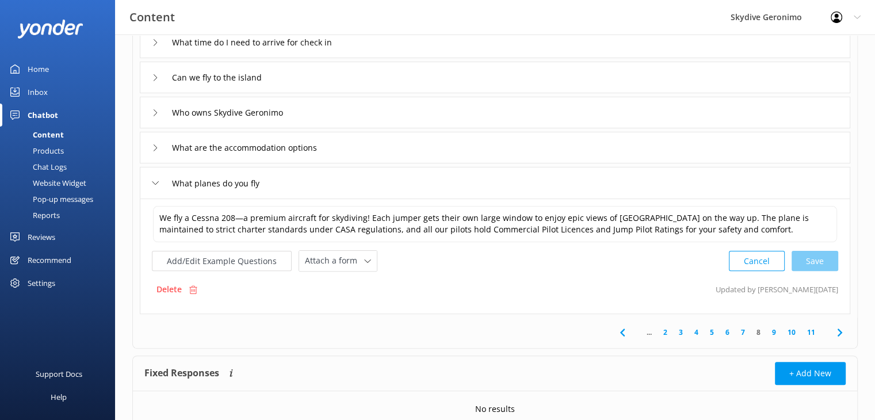
click at [777, 332] on link "9" at bounding box center [774, 332] width 16 height 11
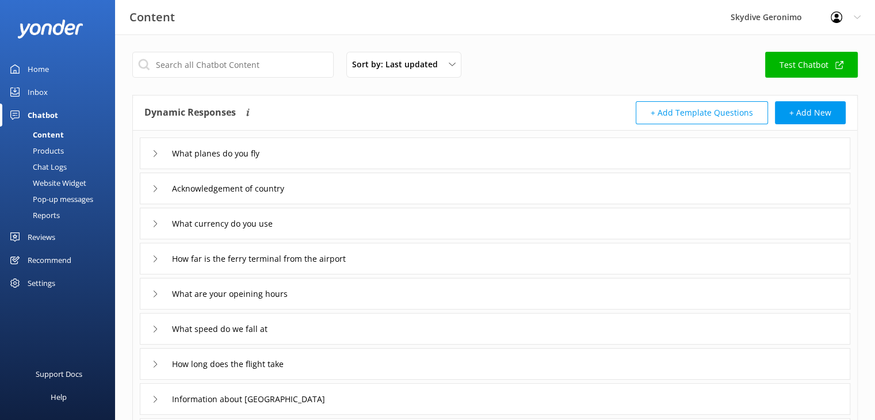
click at [379, 182] on div "Acknowledgement of country" at bounding box center [495, 189] width 711 height 32
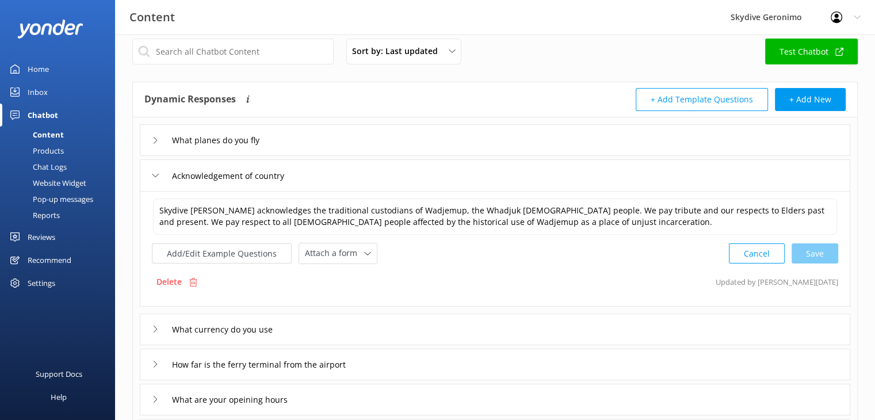
scroll to position [14, 0]
click at [381, 323] on div "What currency do you use" at bounding box center [495, 329] width 711 height 32
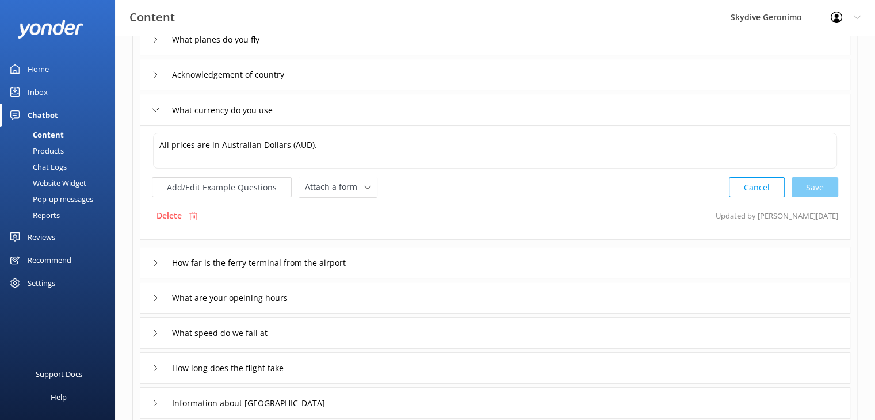
scroll to position [115, 0]
click at [404, 265] on div "How far is the ferry terminal from the airport" at bounding box center [495, 262] width 711 height 32
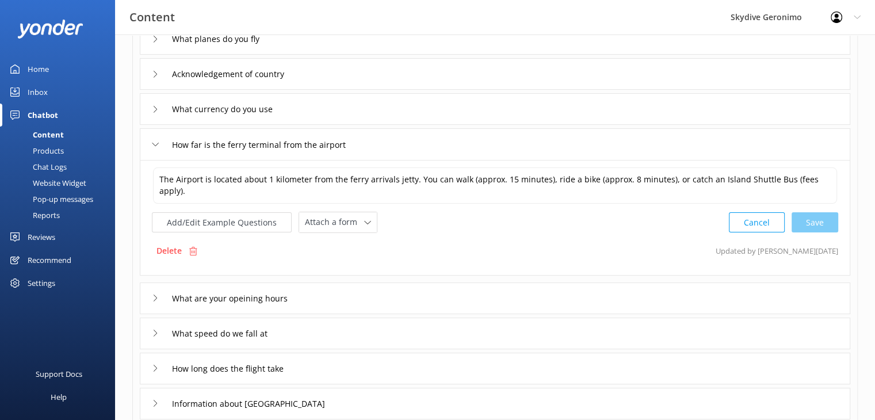
click at [364, 296] on div "What are your opeining hours" at bounding box center [495, 299] width 711 height 32
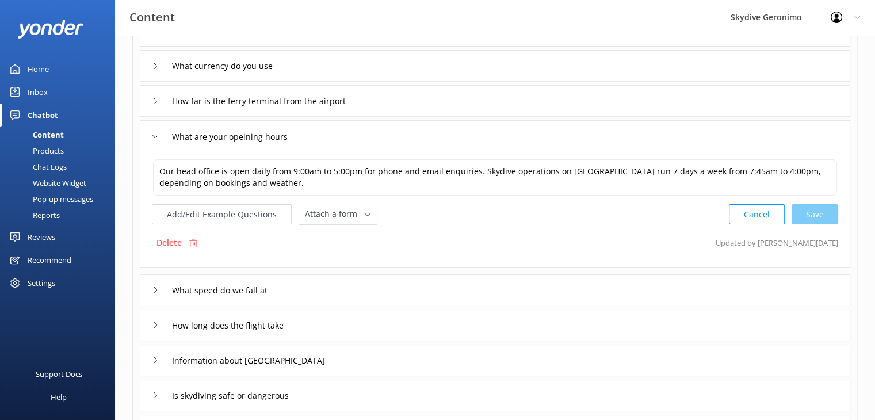
scroll to position [158, 0]
click at [457, 280] on div "What speed do we fall at" at bounding box center [495, 290] width 711 height 32
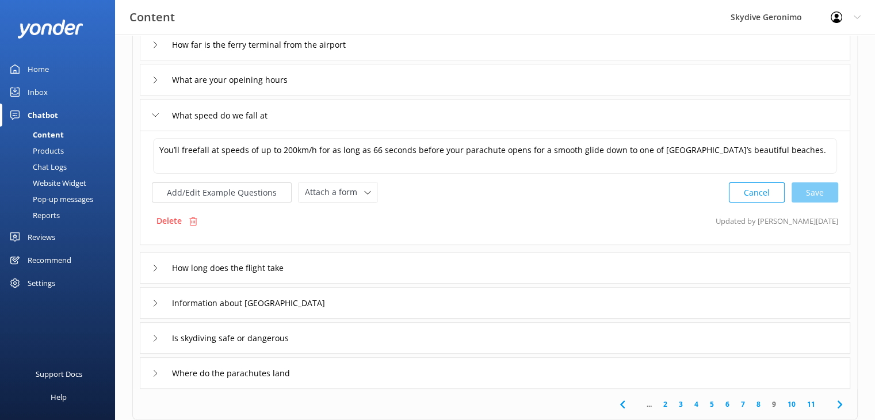
scroll to position [214, 0]
click at [418, 266] on div "How long does the flight take" at bounding box center [495, 268] width 711 height 32
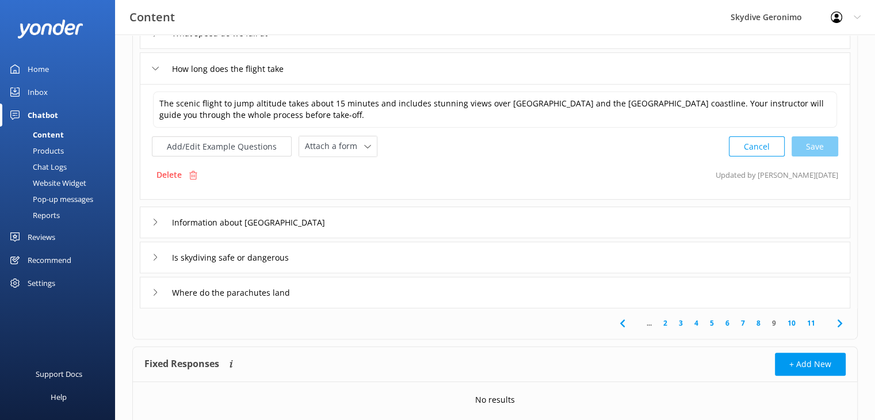
scroll to position [299, 0]
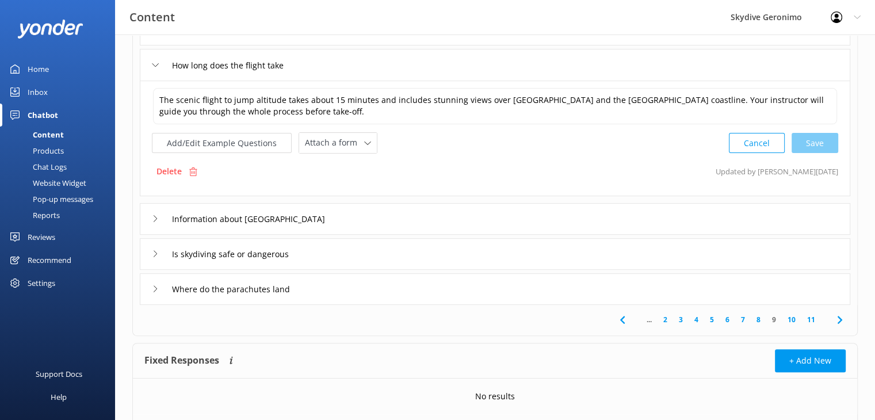
click at [356, 218] on div "Information about Rottnest Island" at bounding box center [495, 219] width 711 height 32
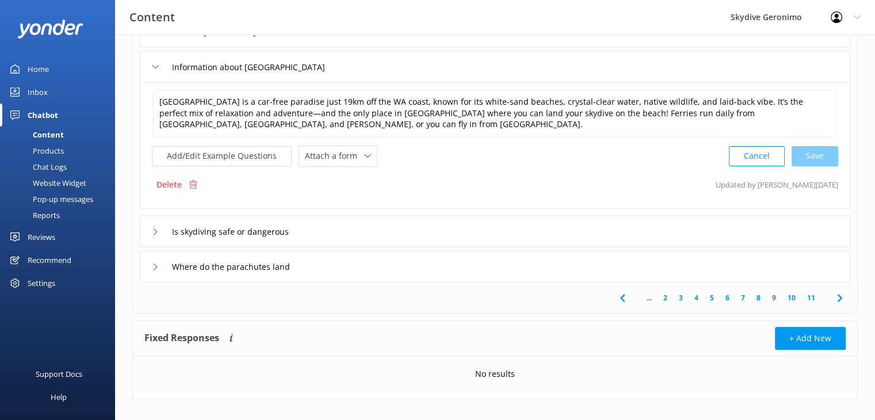
scroll to position [341, 0]
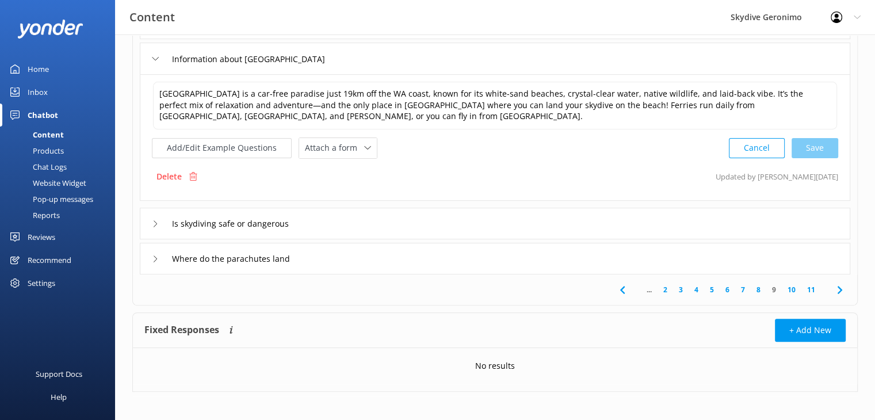
click at [390, 217] on div "Is skydiving safe or dangerous" at bounding box center [495, 224] width 711 height 32
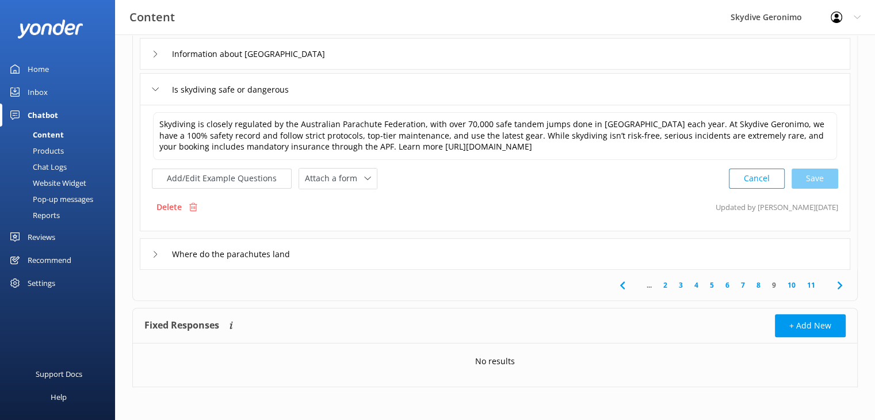
click at [314, 250] on div "Where do the parachutes land" at bounding box center [495, 254] width 711 height 32
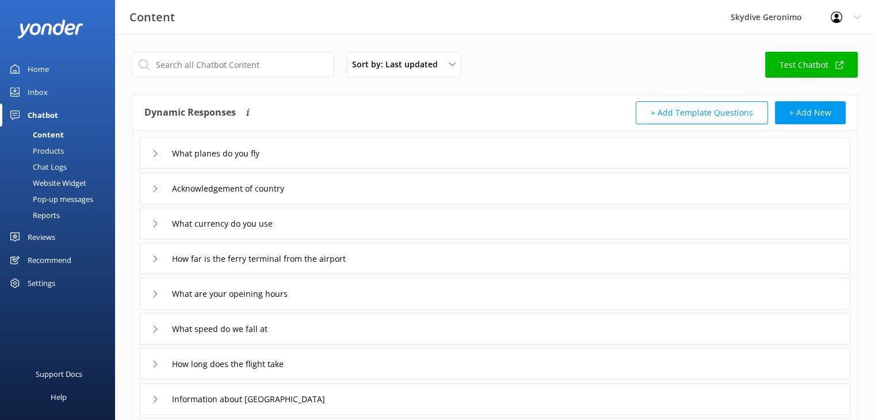
click at [819, 58] on link "Test Chatbot" at bounding box center [811, 65] width 93 height 26
